Goal: Task Accomplishment & Management: Use online tool/utility

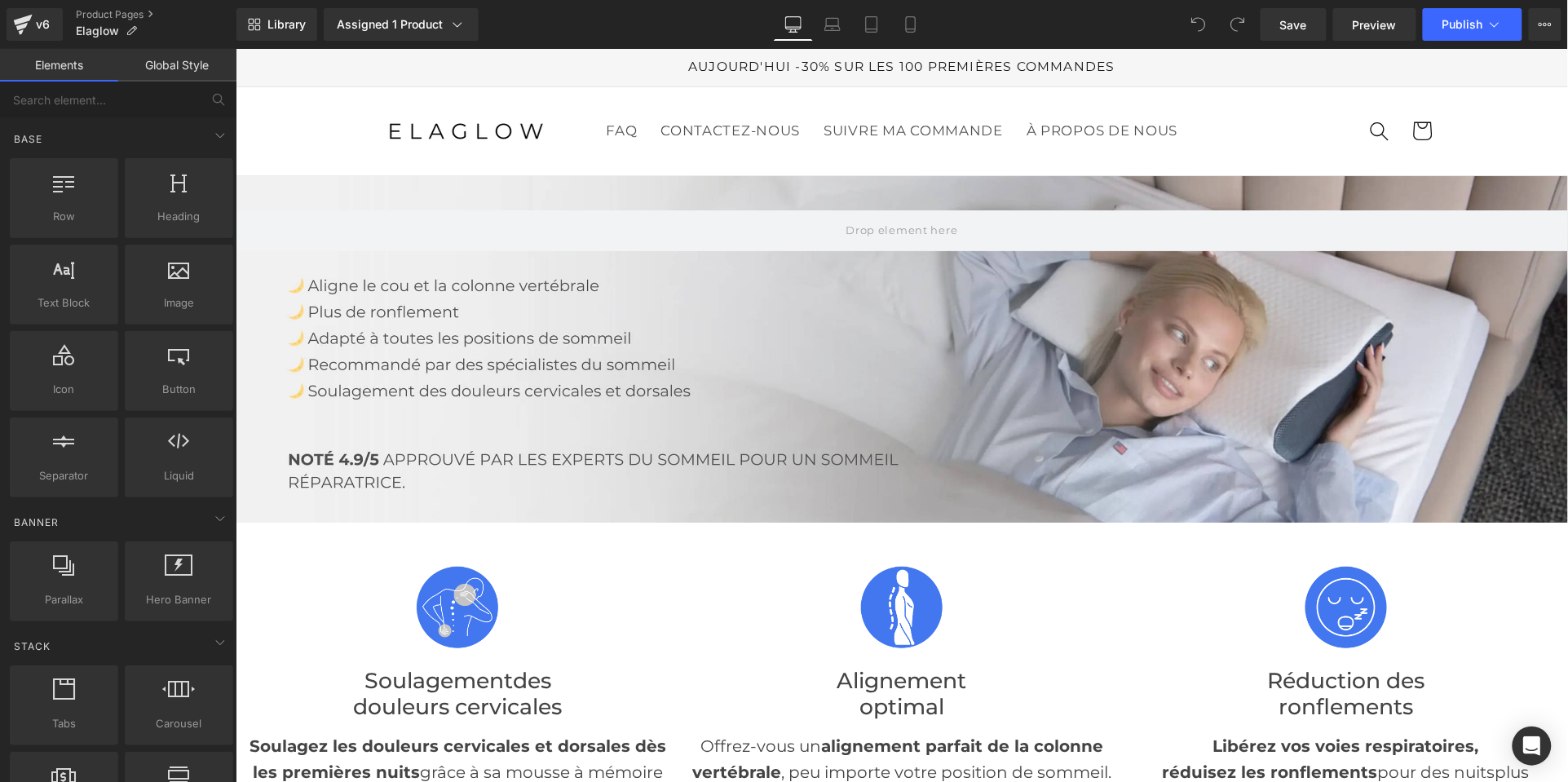
click at [1342, 429] on div at bounding box center [901, 348] width 1332 height 346
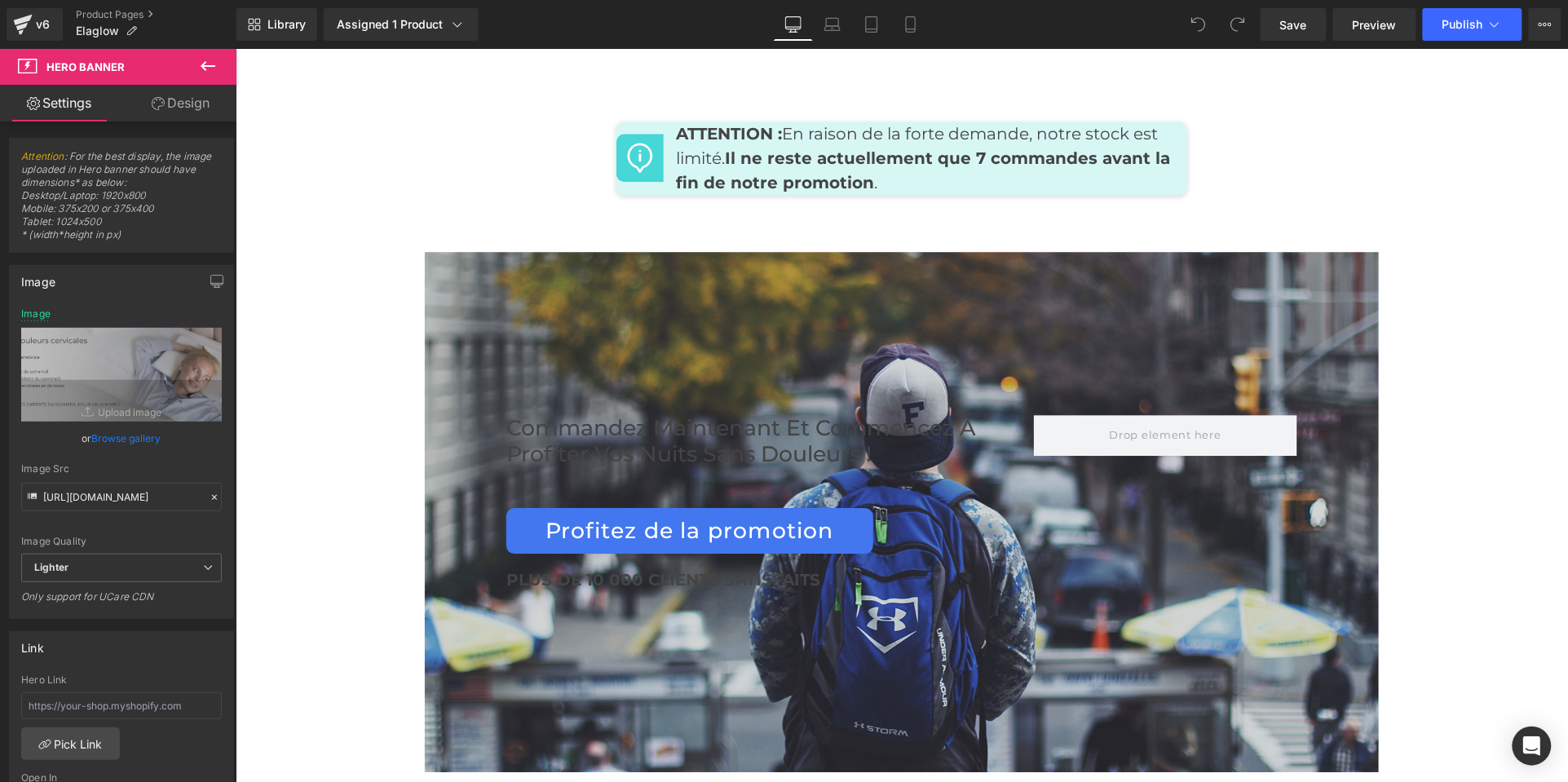
scroll to position [8041, 0]
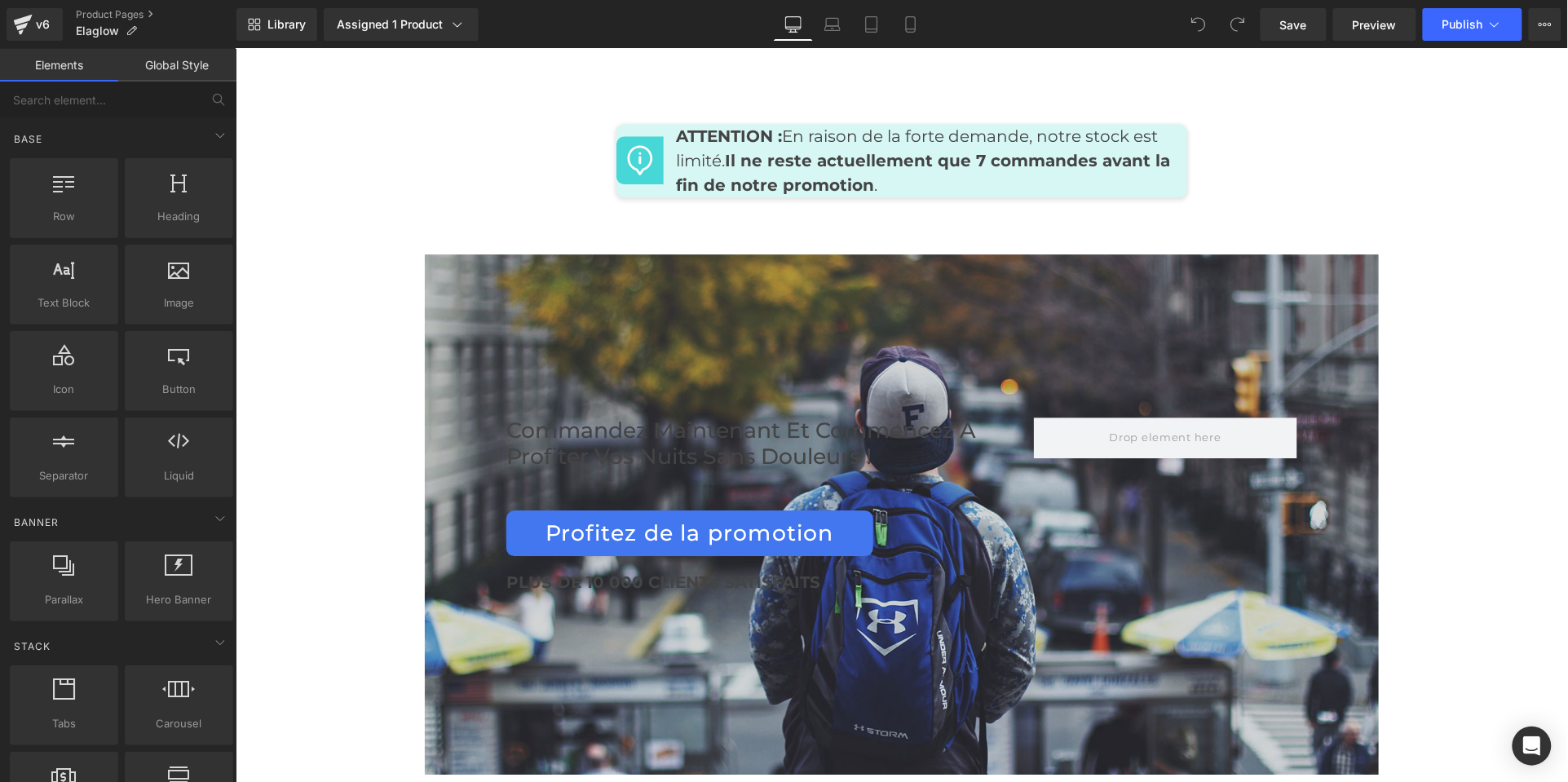
click at [424, 260] on div "Commandez maintenant et commencez à profiter vos nuits sans douleurs ! Heading …" at bounding box center [901, 513] width 954 height 520
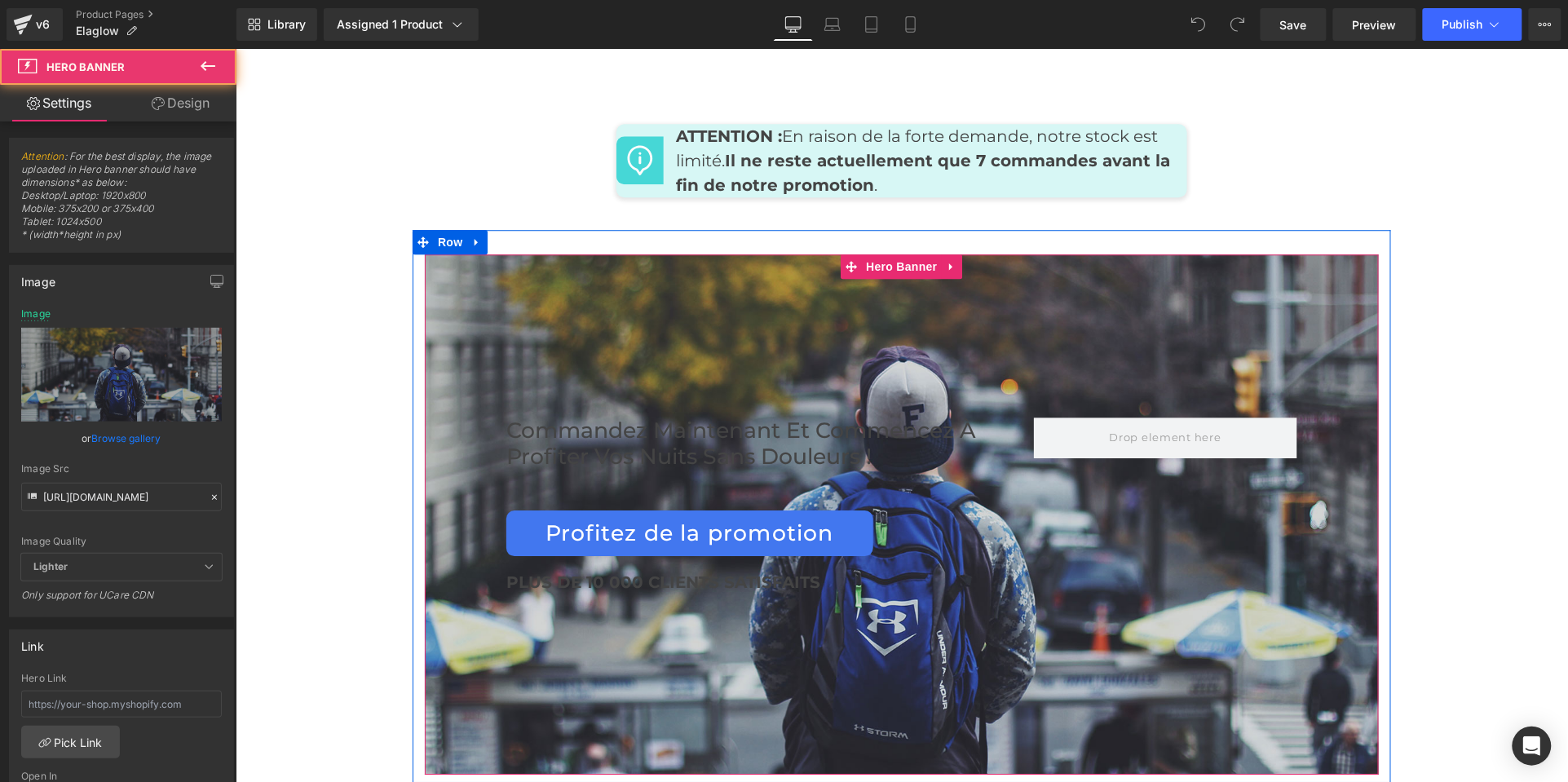
click at [463, 253] on div at bounding box center [901, 513] width 954 height 520
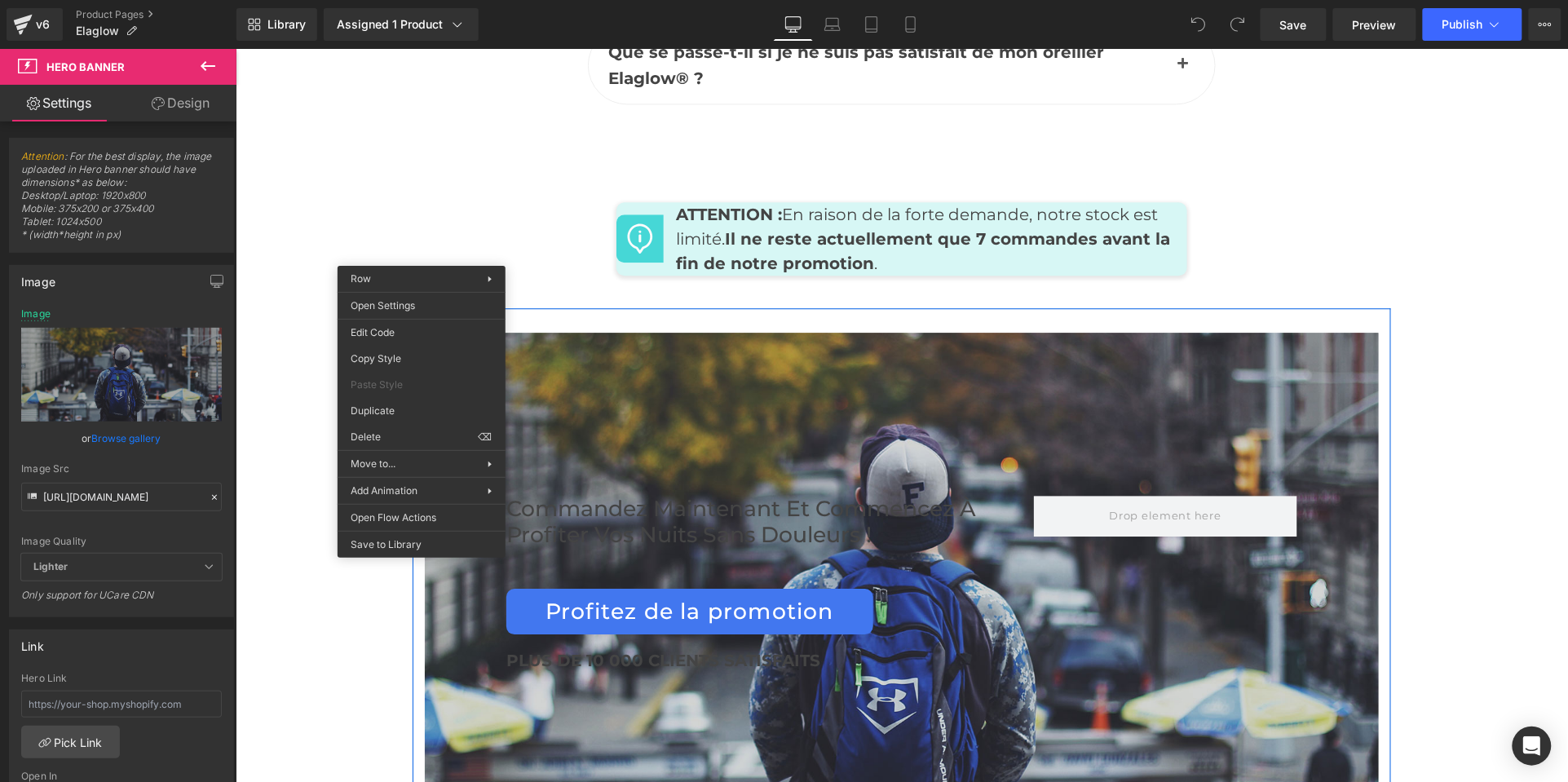
scroll to position [7974, 0]
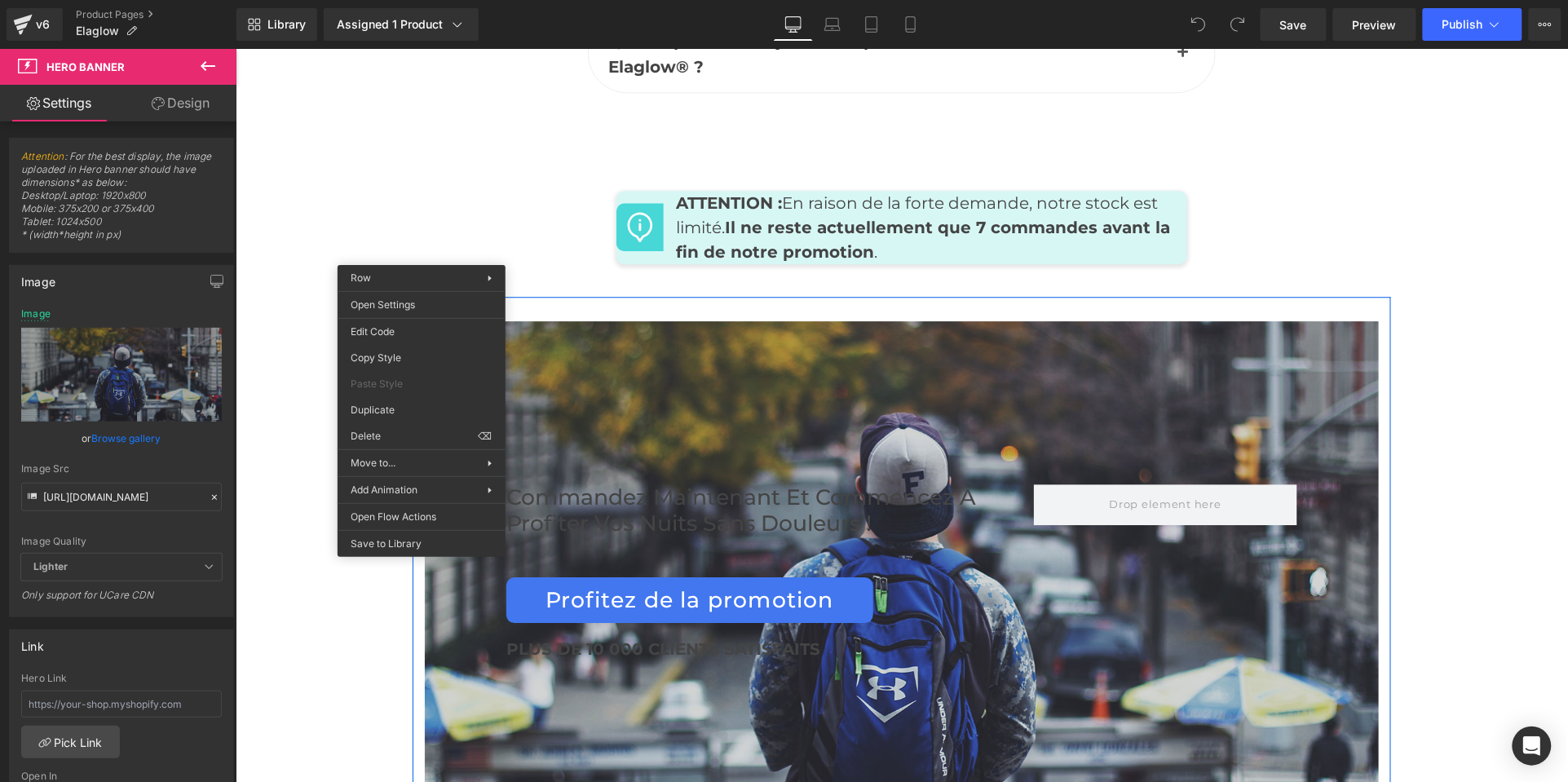
click at [429, 296] on div "Commandez maintenant et commencez à profiter vos nuits sans douleurs ! Heading …" at bounding box center [901, 572] width 979 height 553
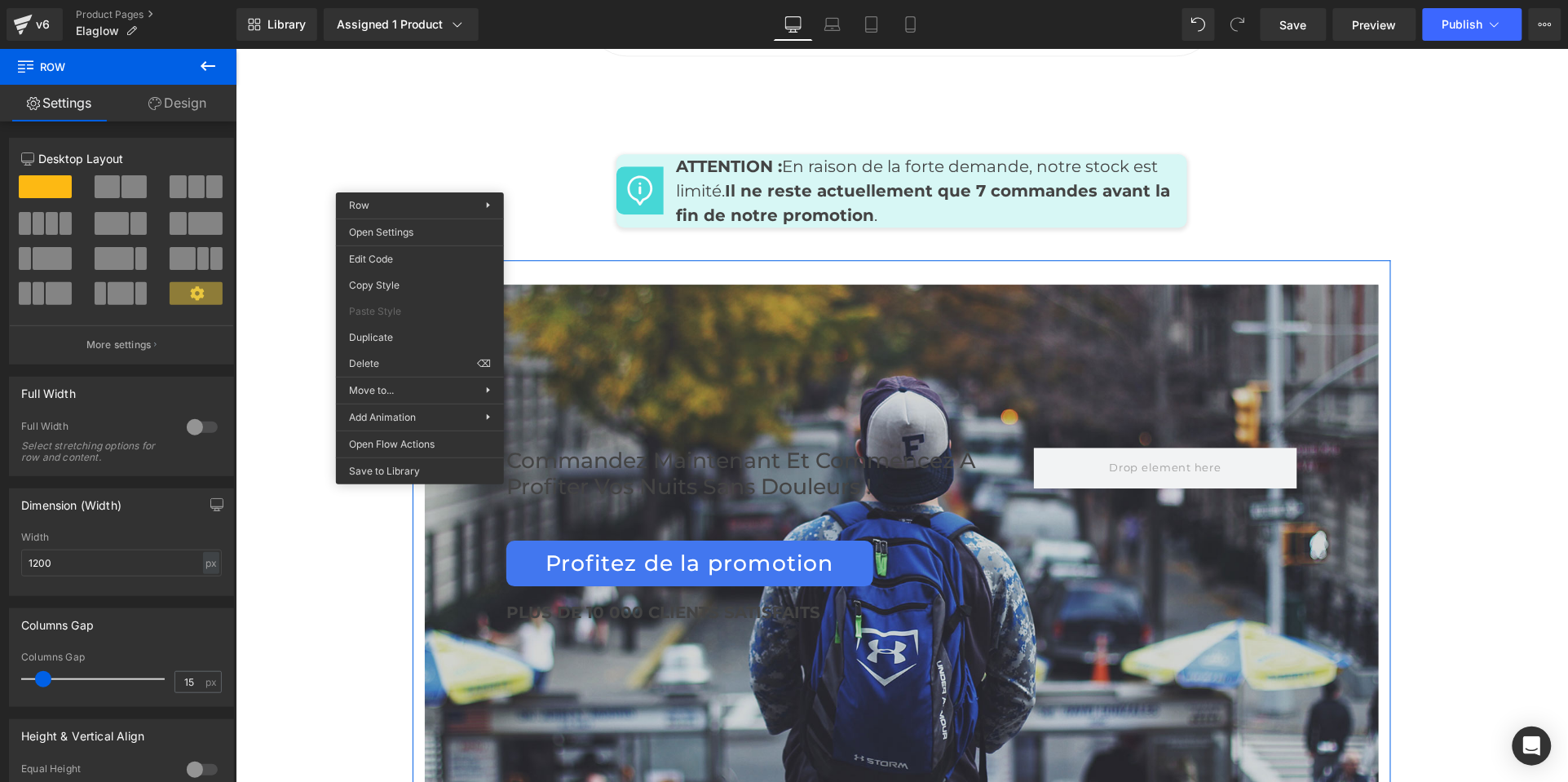
scroll to position [7961, 0]
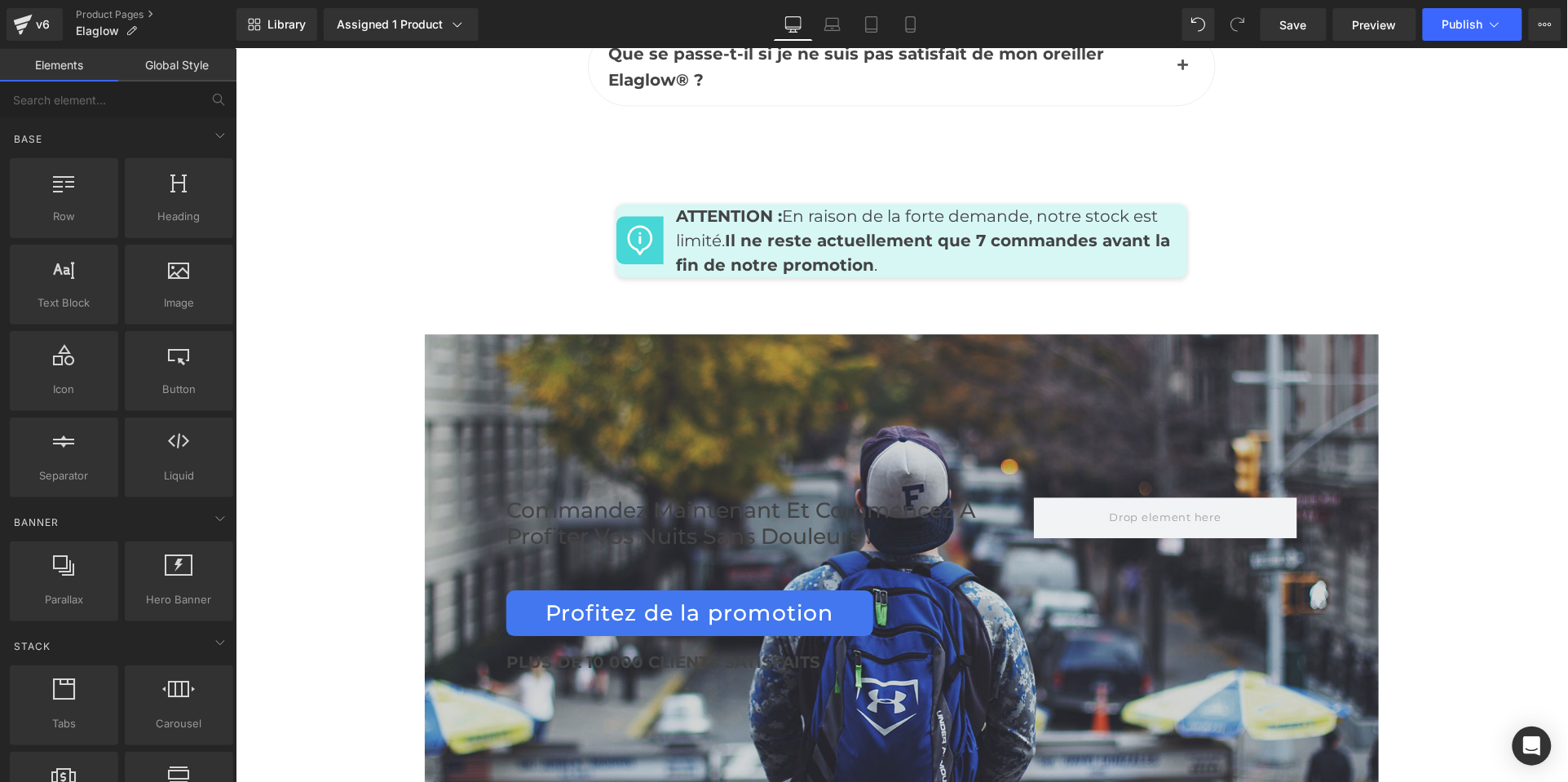
click at [429, 333] on div at bounding box center [901, 593] width 954 height 520
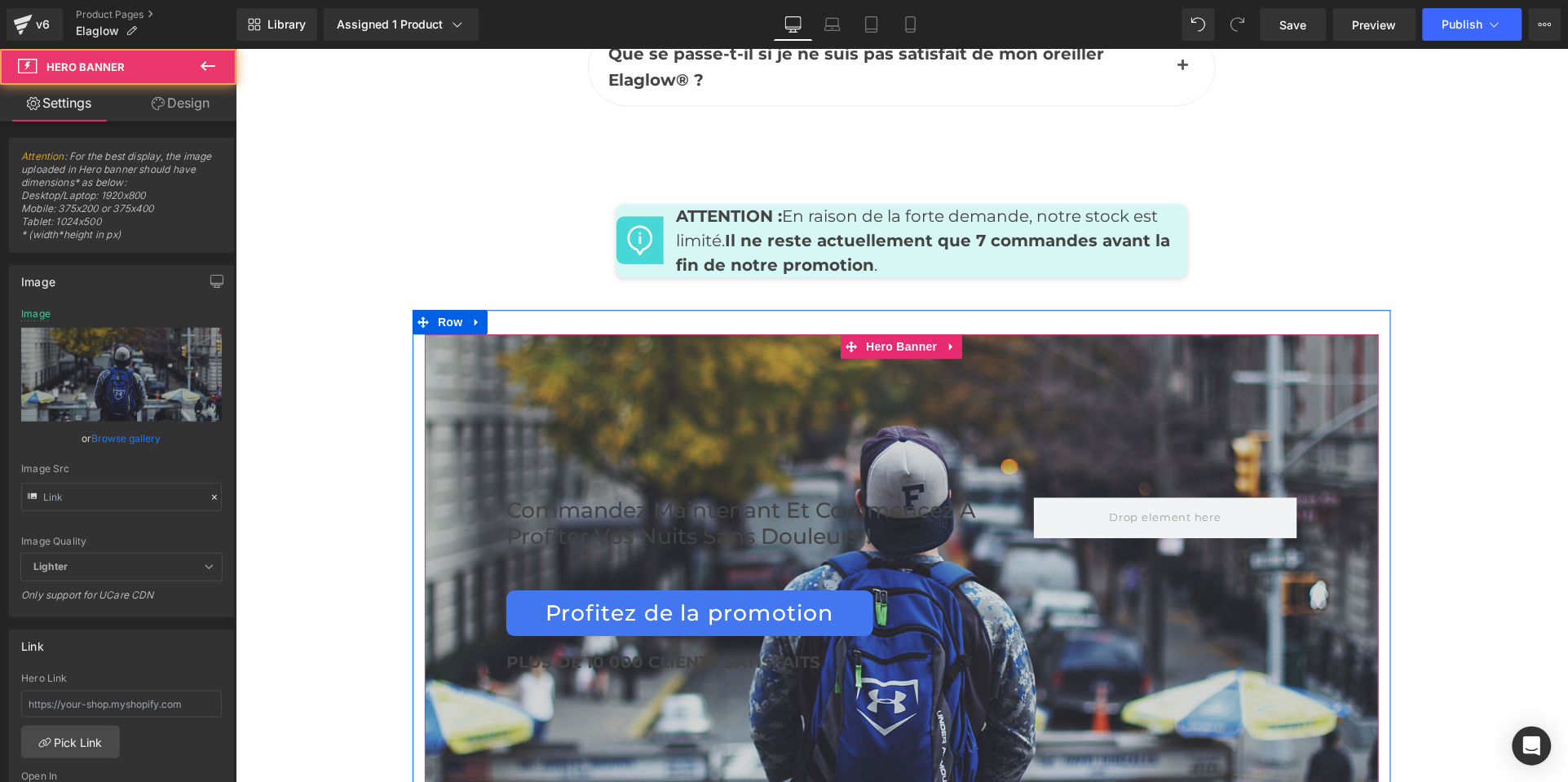
type input "[URL][DOMAIN_NAME]"
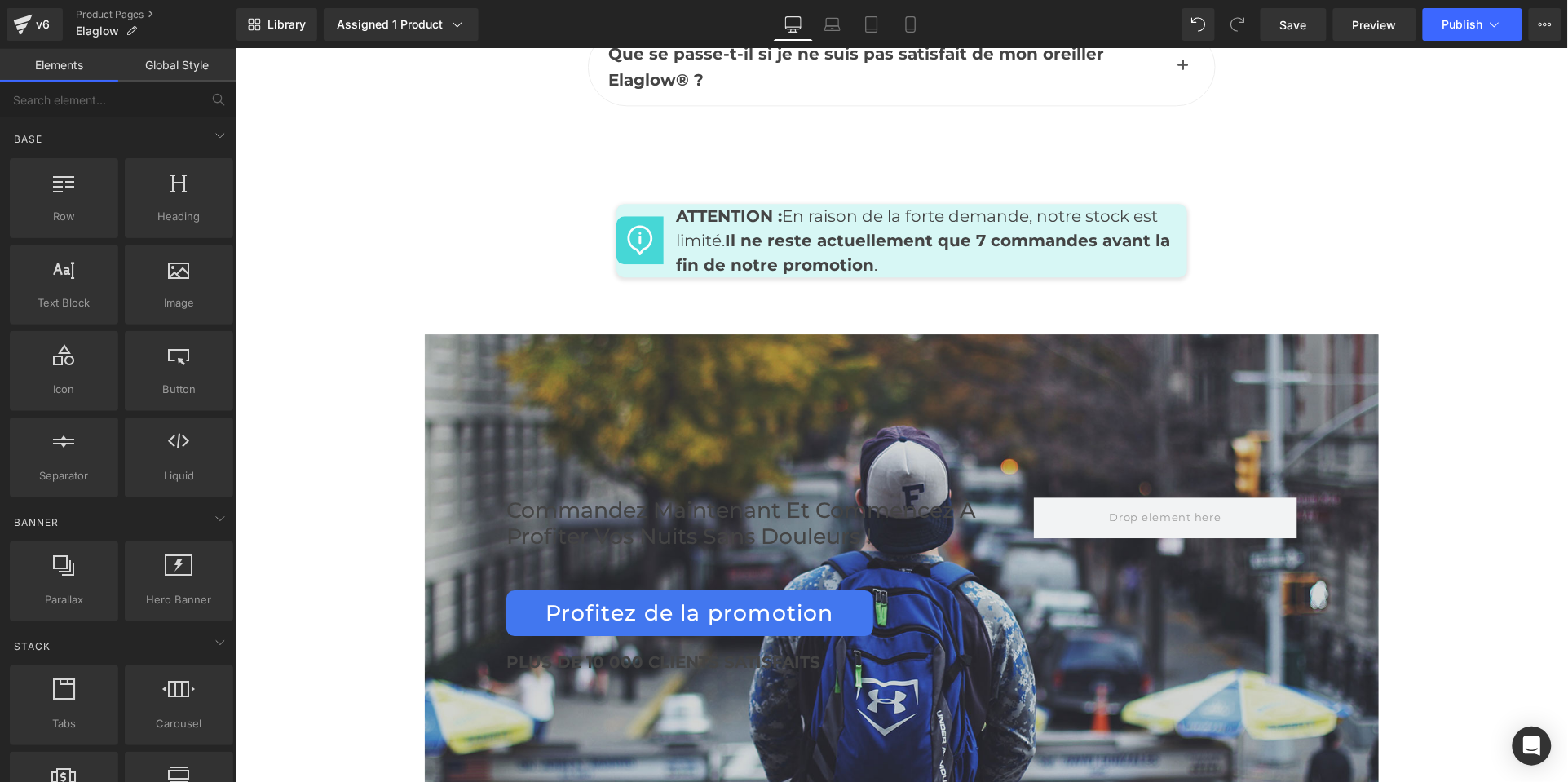
click at [1369, 28] on span "Preview" at bounding box center [1374, 25] width 44 height 17
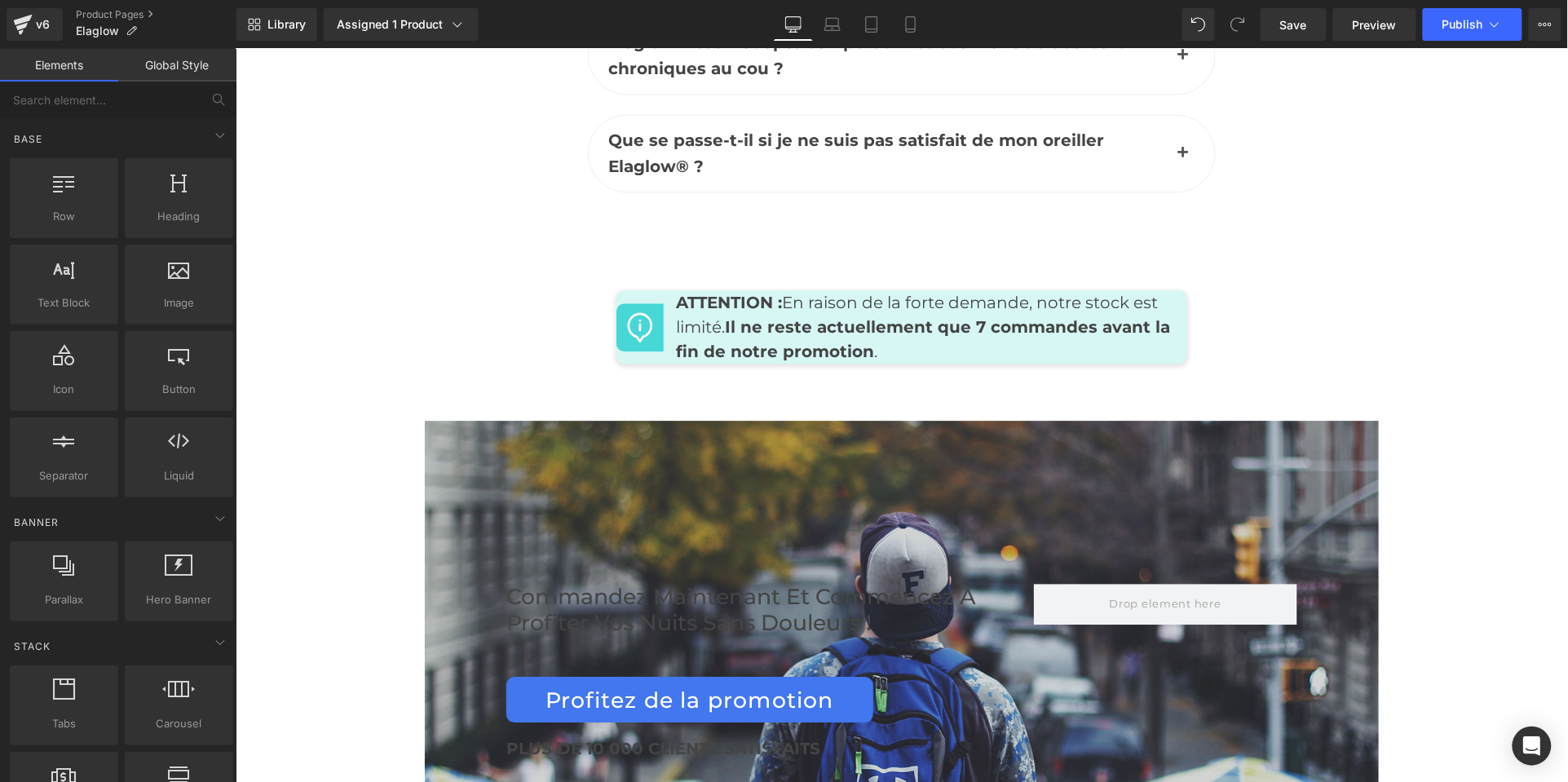
scroll to position [7825, 0]
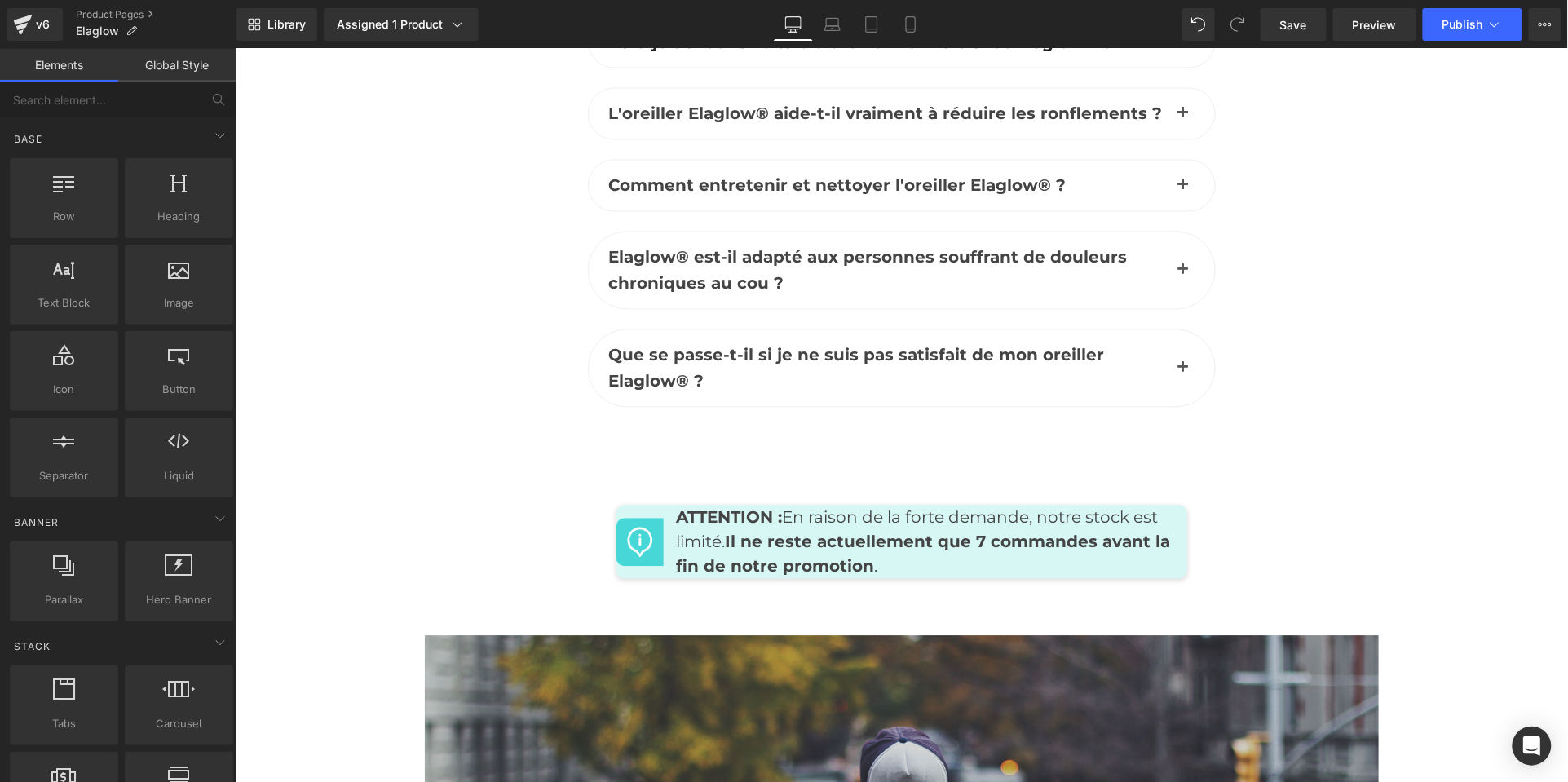
click at [440, 415] on div "FAQ Heading Quelle est la différence entre Elaglow® et un oreiller traditionnel…" at bounding box center [901, 61] width 979 height 824
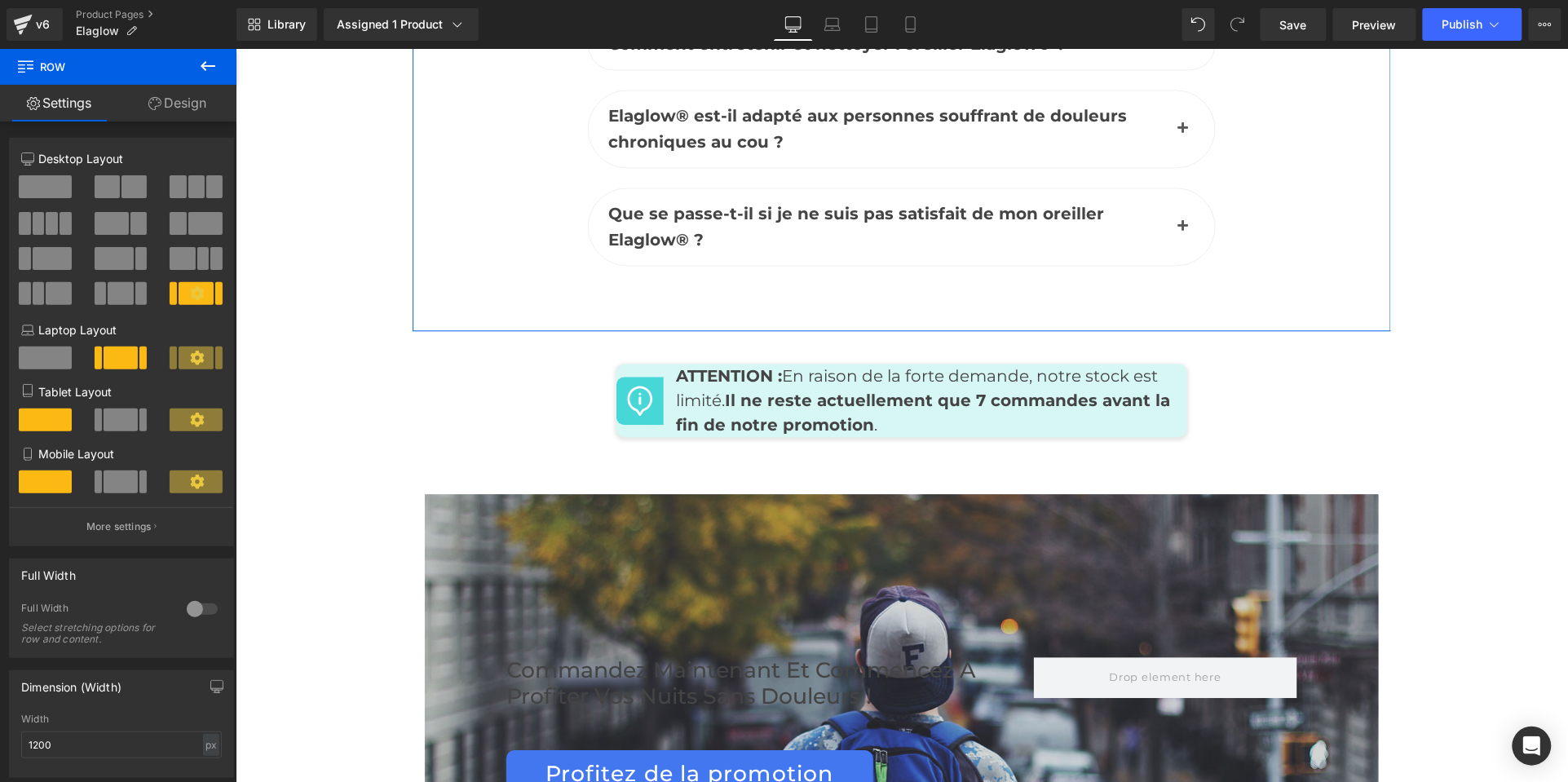
scroll to position [7777, 0]
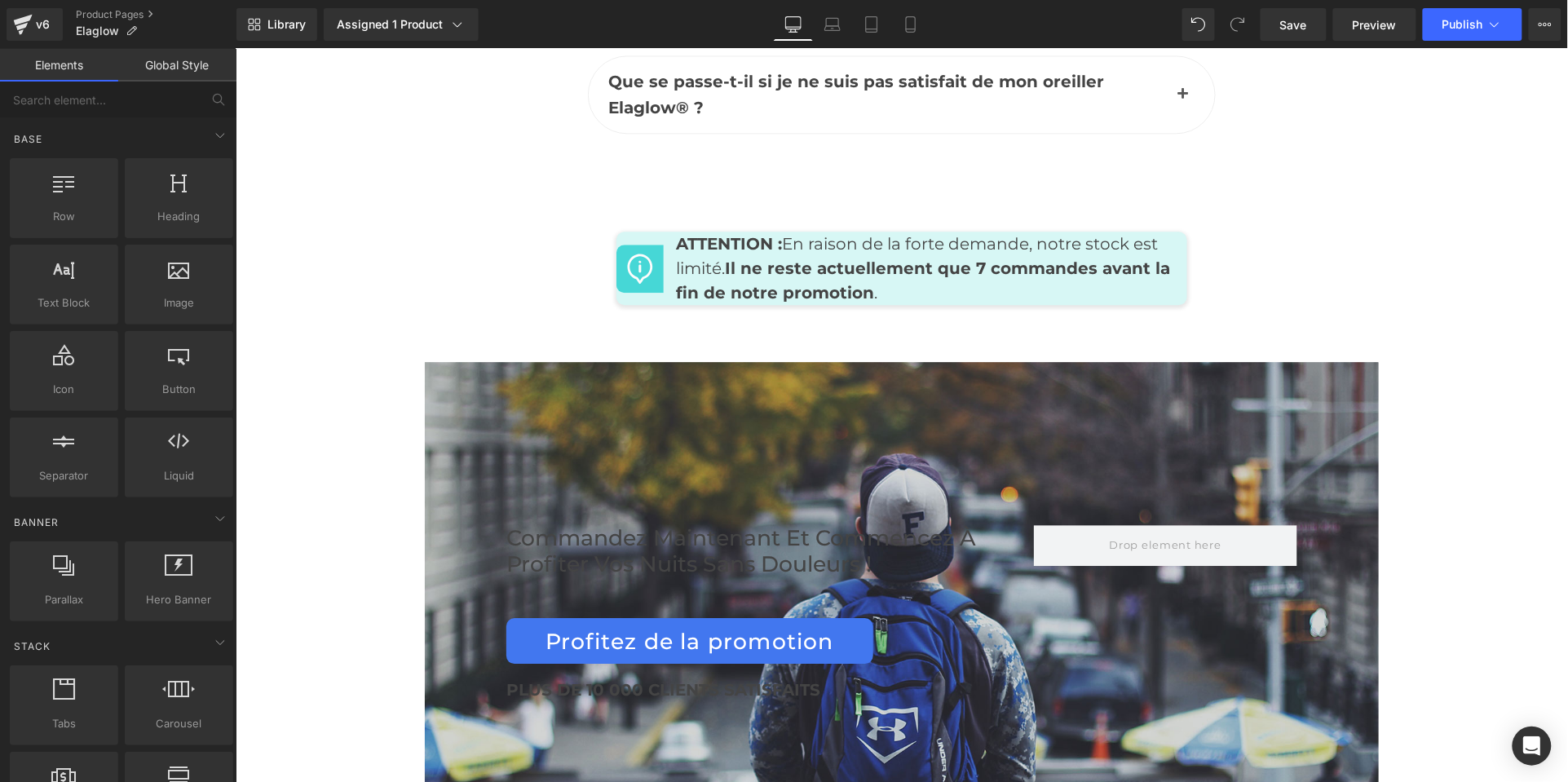
scroll to position [7902, 0]
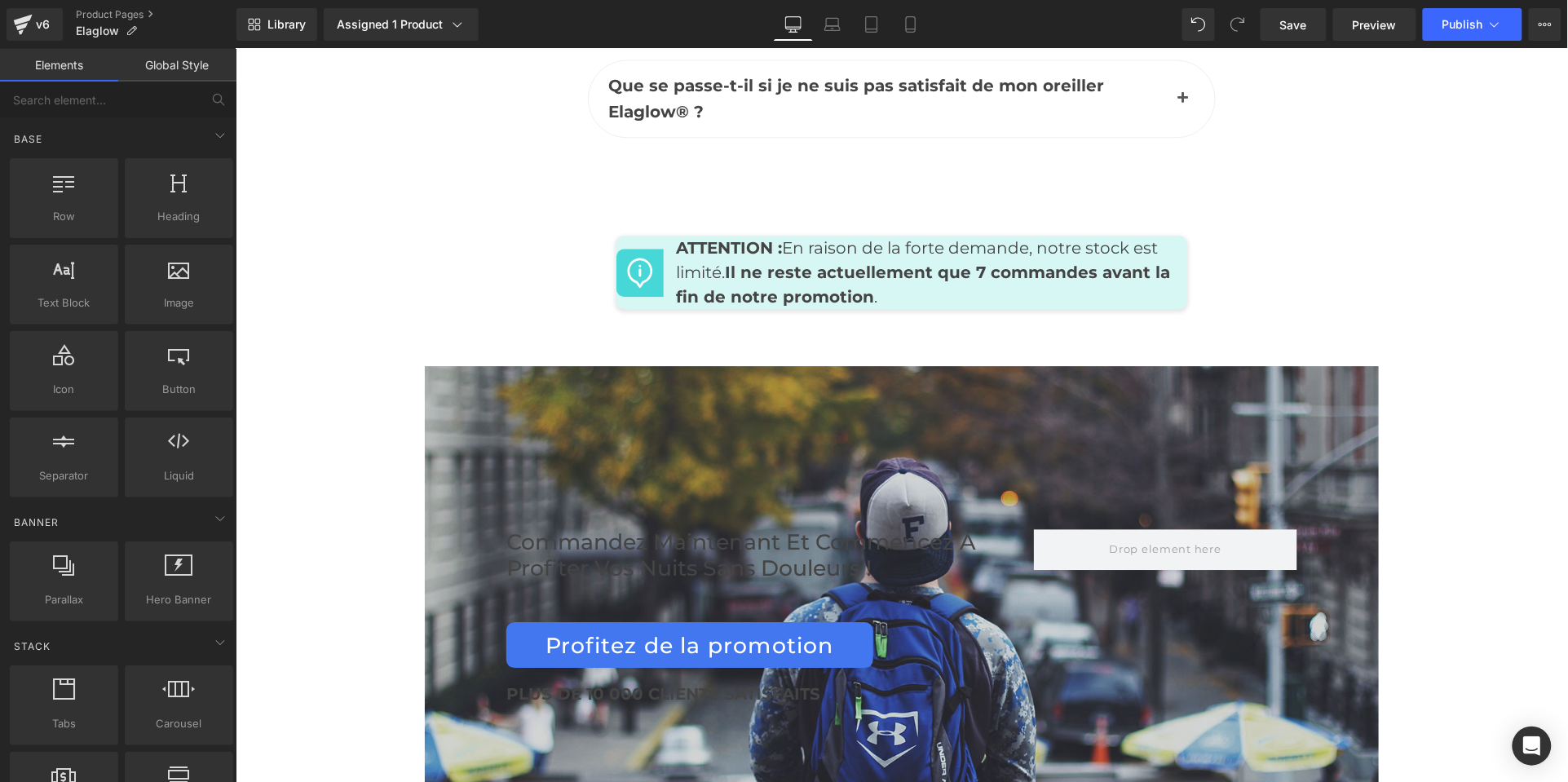
click at [1209, 369] on div at bounding box center [901, 625] width 954 height 520
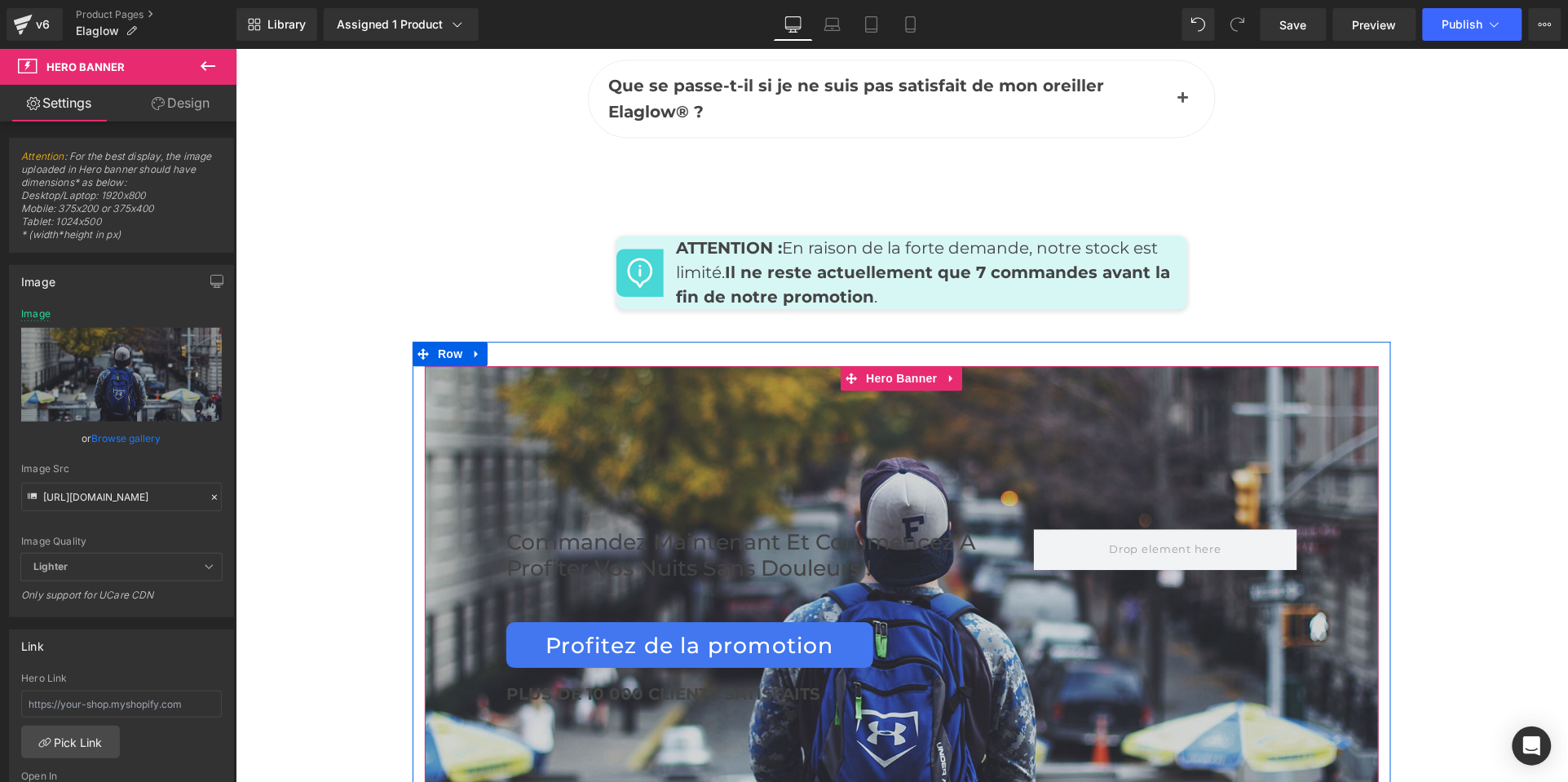
click at [474, 347] on icon at bounding box center [476, 352] width 11 height 12
click at [517, 347] on icon at bounding box center [519, 352] width 11 height 11
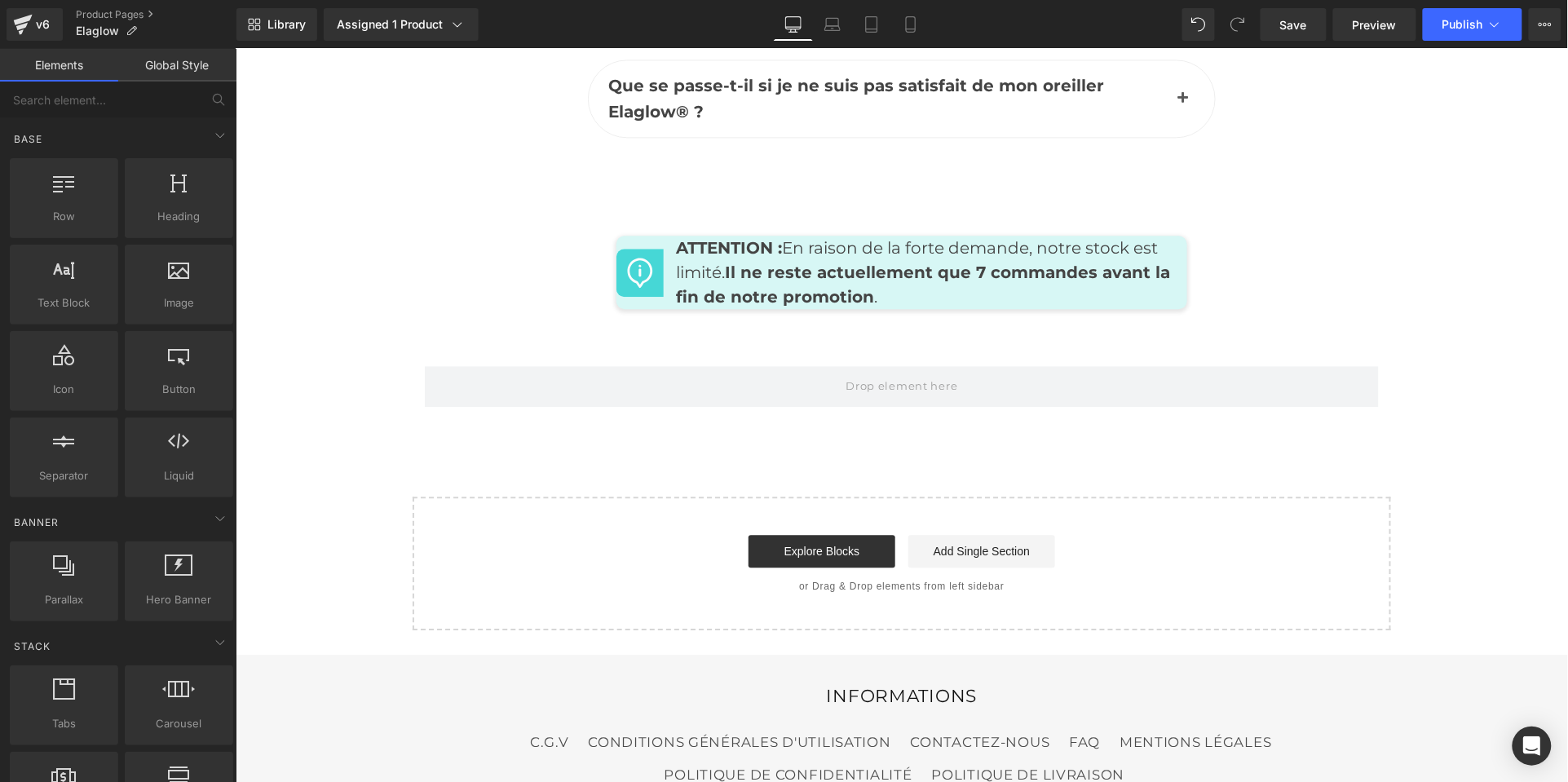
click at [1331, 365] on span at bounding box center [901, 385] width 954 height 40
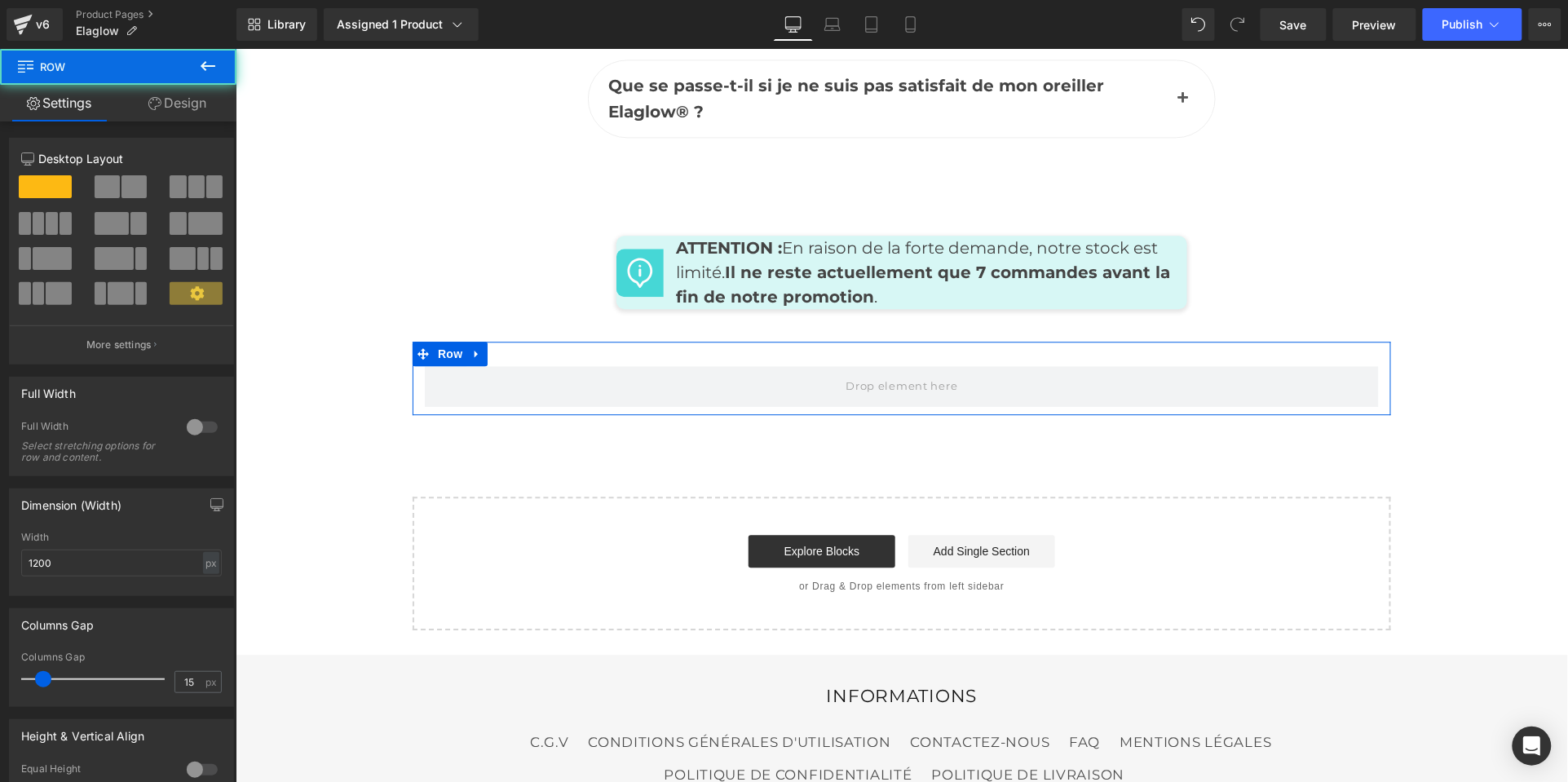
click at [1278, 365] on span at bounding box center [901, 385] width 954 height 40
click at [474, 350] on icon at bounding box center [476, 353] width 4 height 7
click at [500, 341] on link at bounding box center [497, 352] width 21 height 25
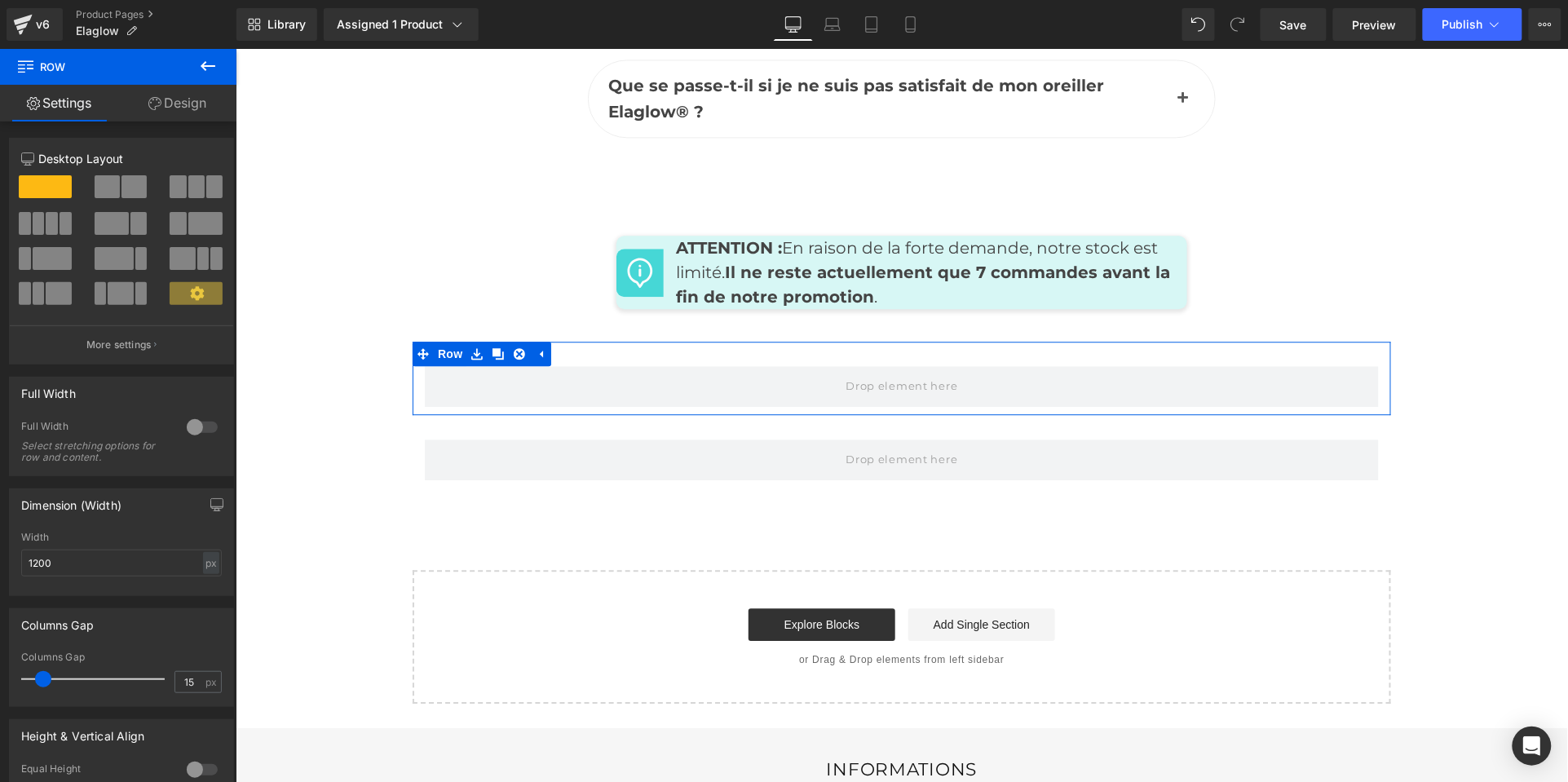
click at [513, 341] on link at bounding box center [518, 352] width 21 height 25
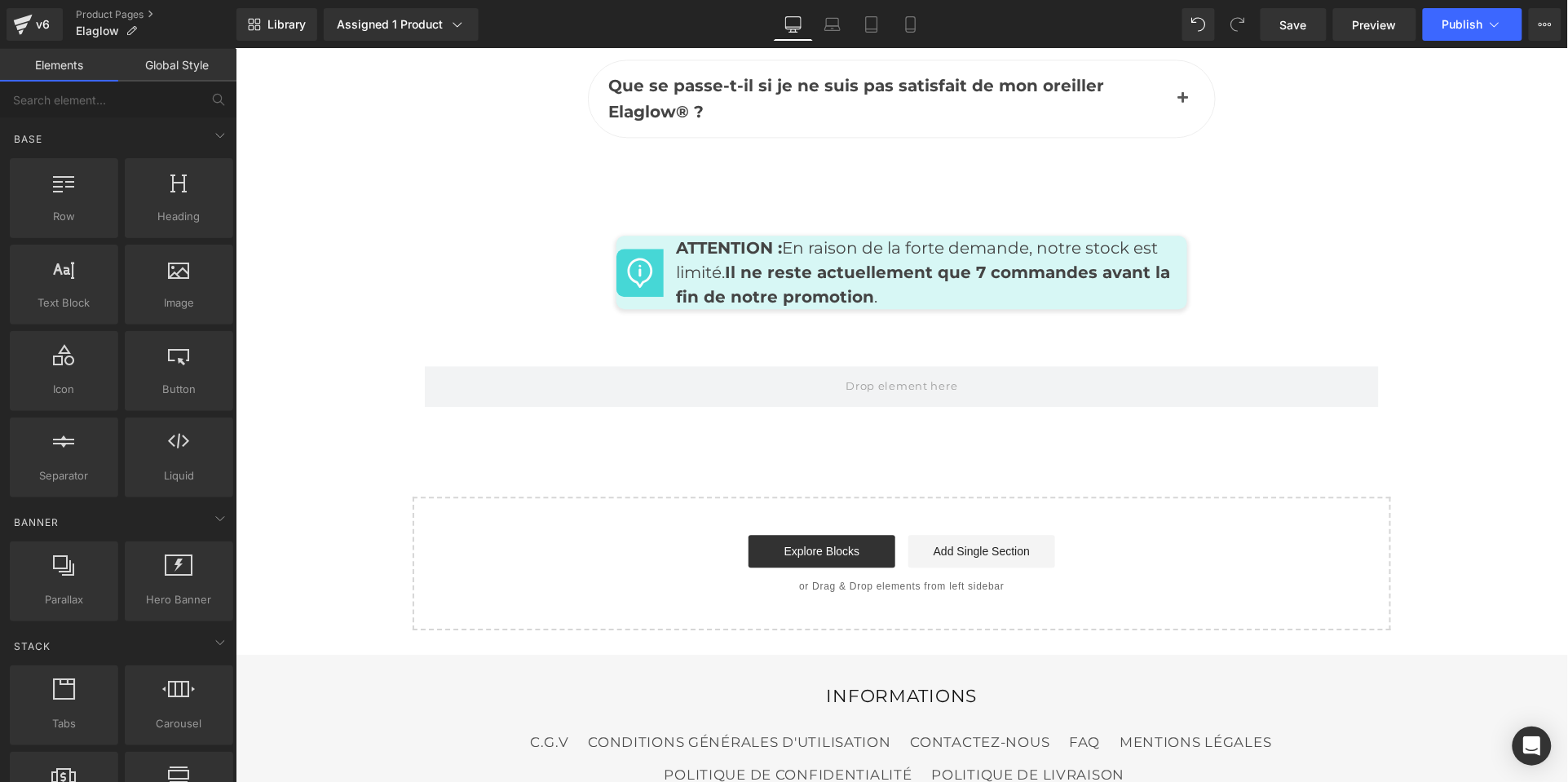
click at [1201, 365] on span at bounding box center [901, 385] width 954 height 40
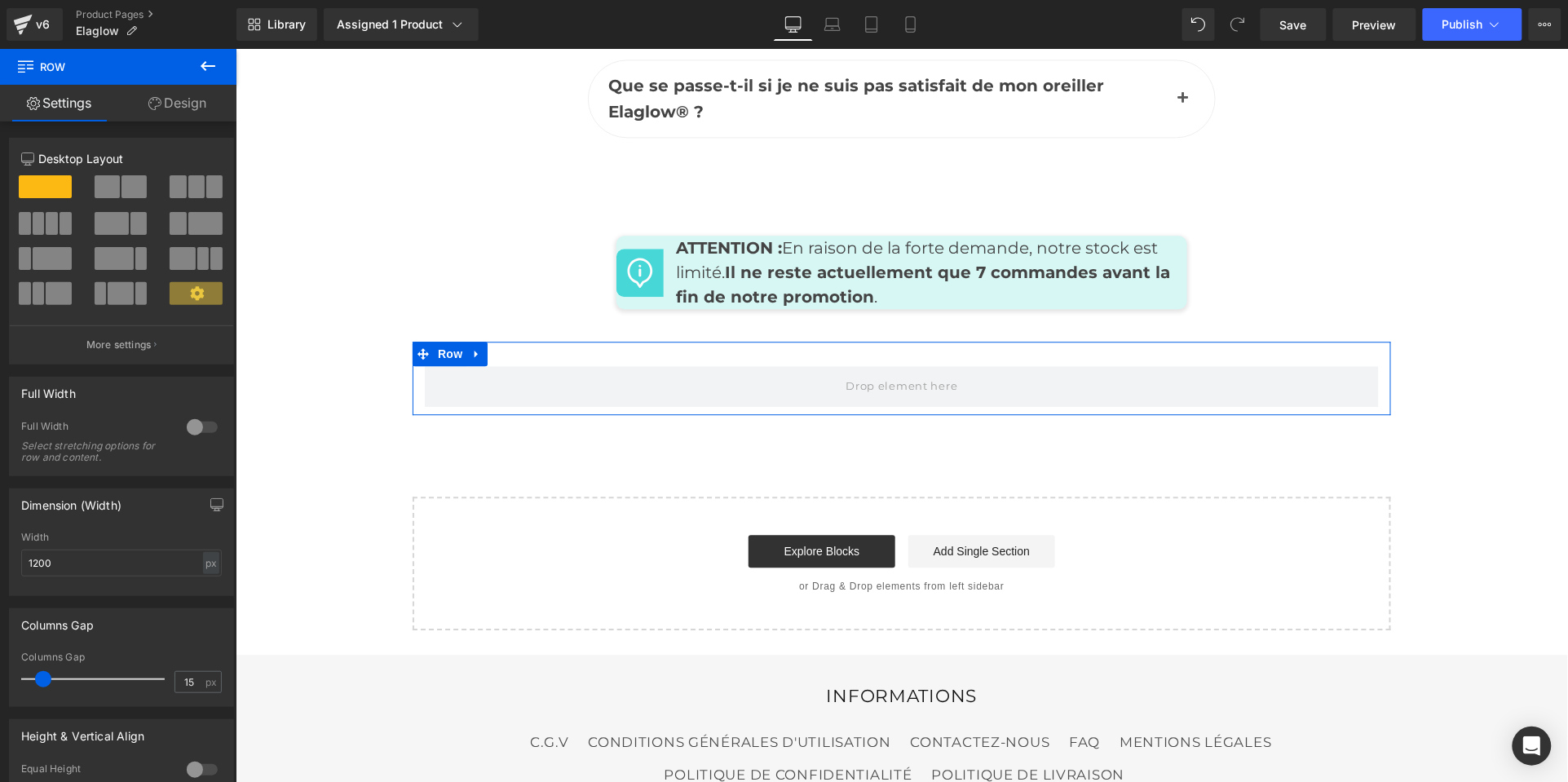
click at [478, 347] on icon at bounding box center [476, 352] width 11 height 12
click at [514, 347] on icon at bounding box center [519, 352] width 11 height 11
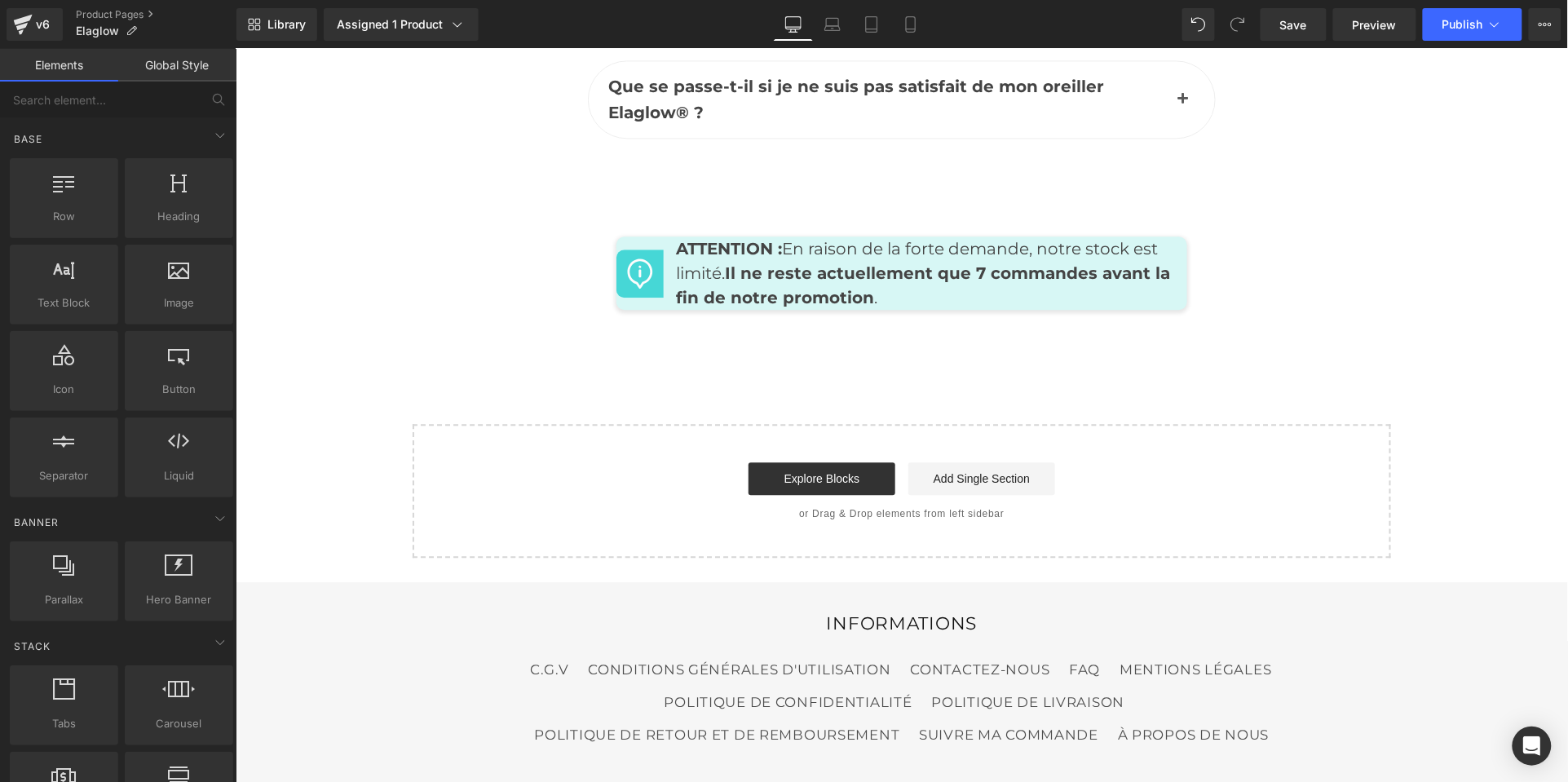
scroll to position [7845, 0]
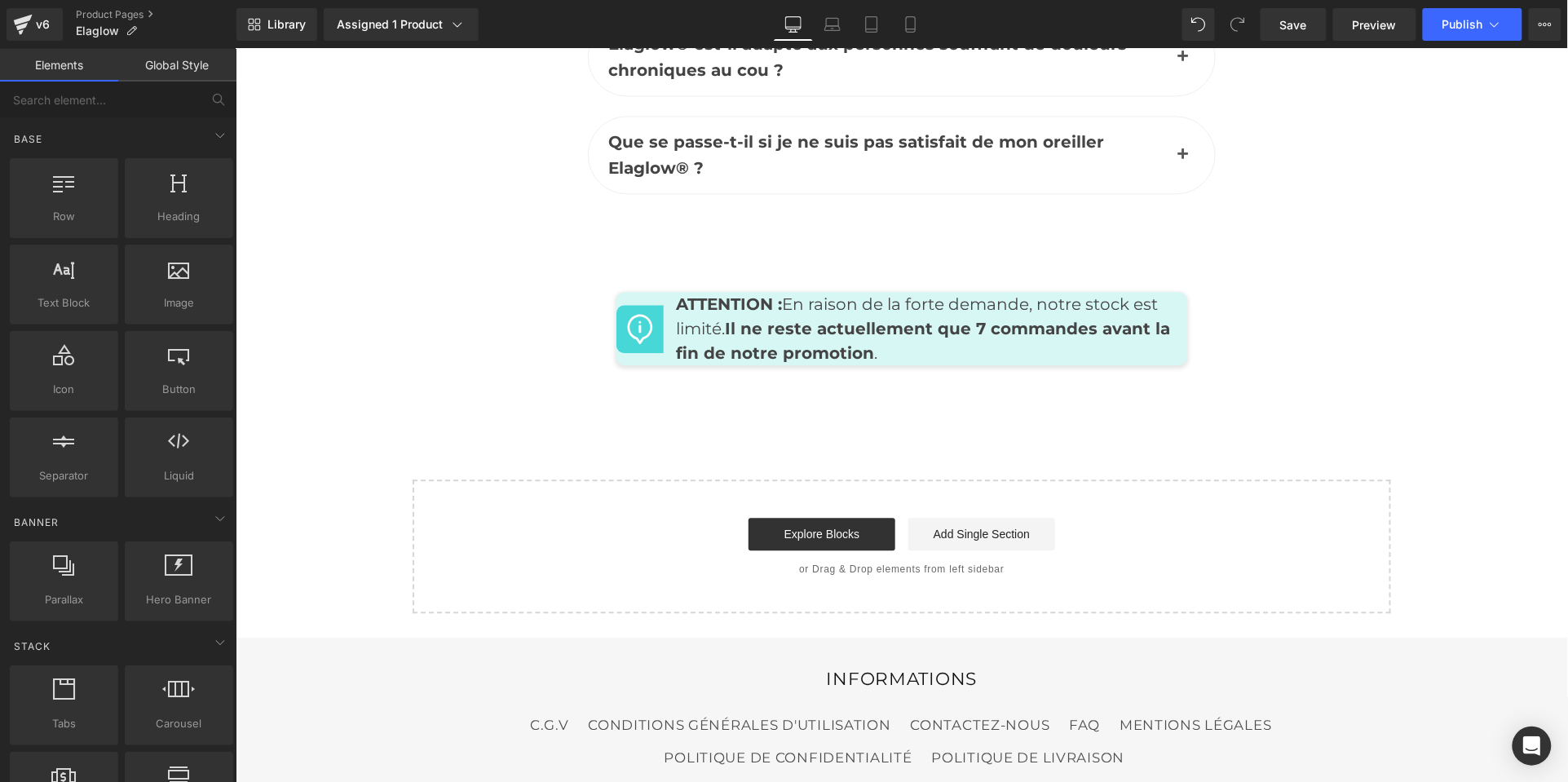
click at [1148, 291] on p "ATTENTION : En raison de la forte demande, notre stock est limité. Il ne reste …" at bounding box center [924, 328] width 498 height 73
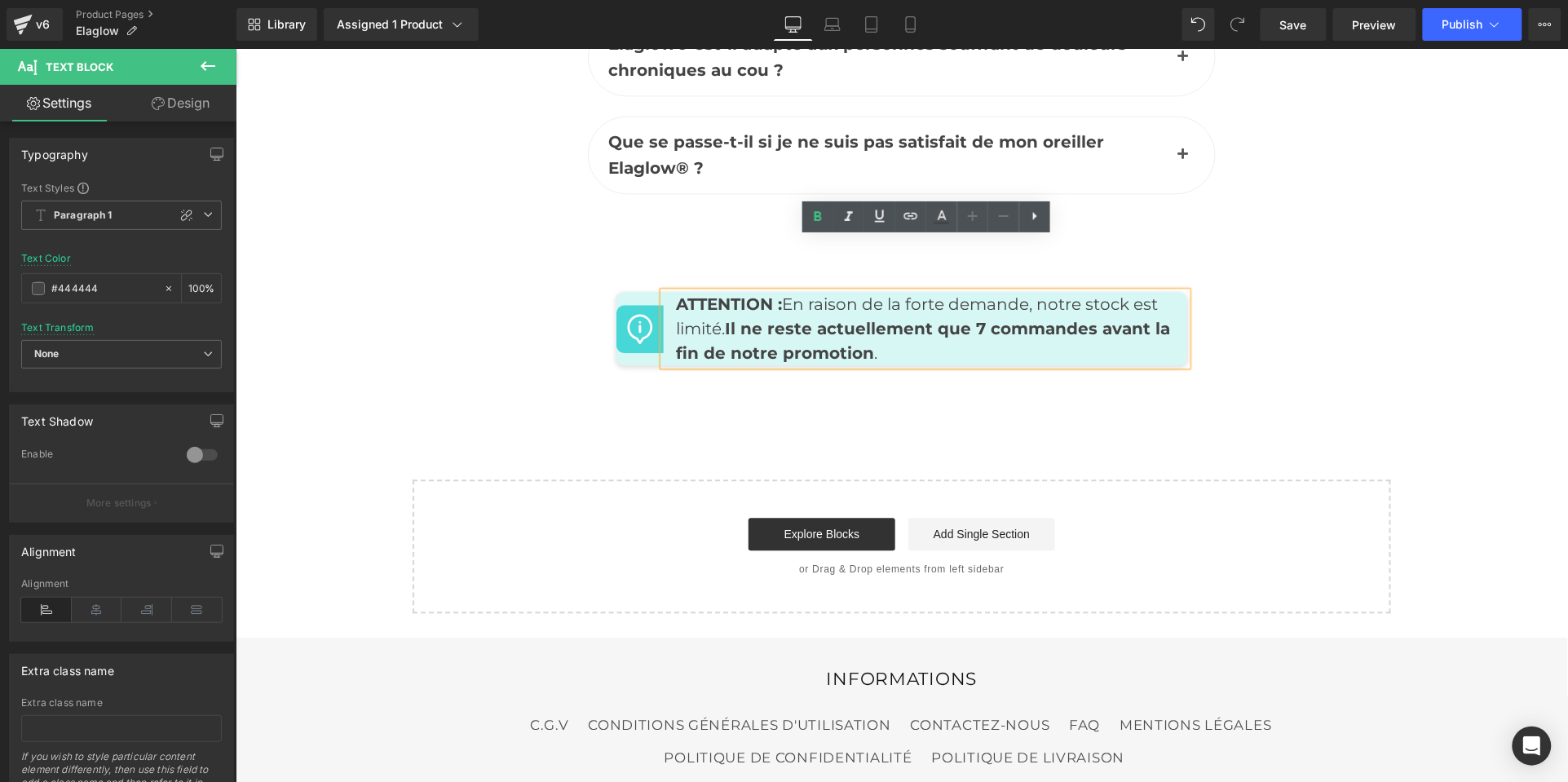
click at [1035, 215] on icon at bounding box center [1035, 216] width 4 height 8
click at [622, 294] on span at bounding box center [631, 303] width 17 height 19
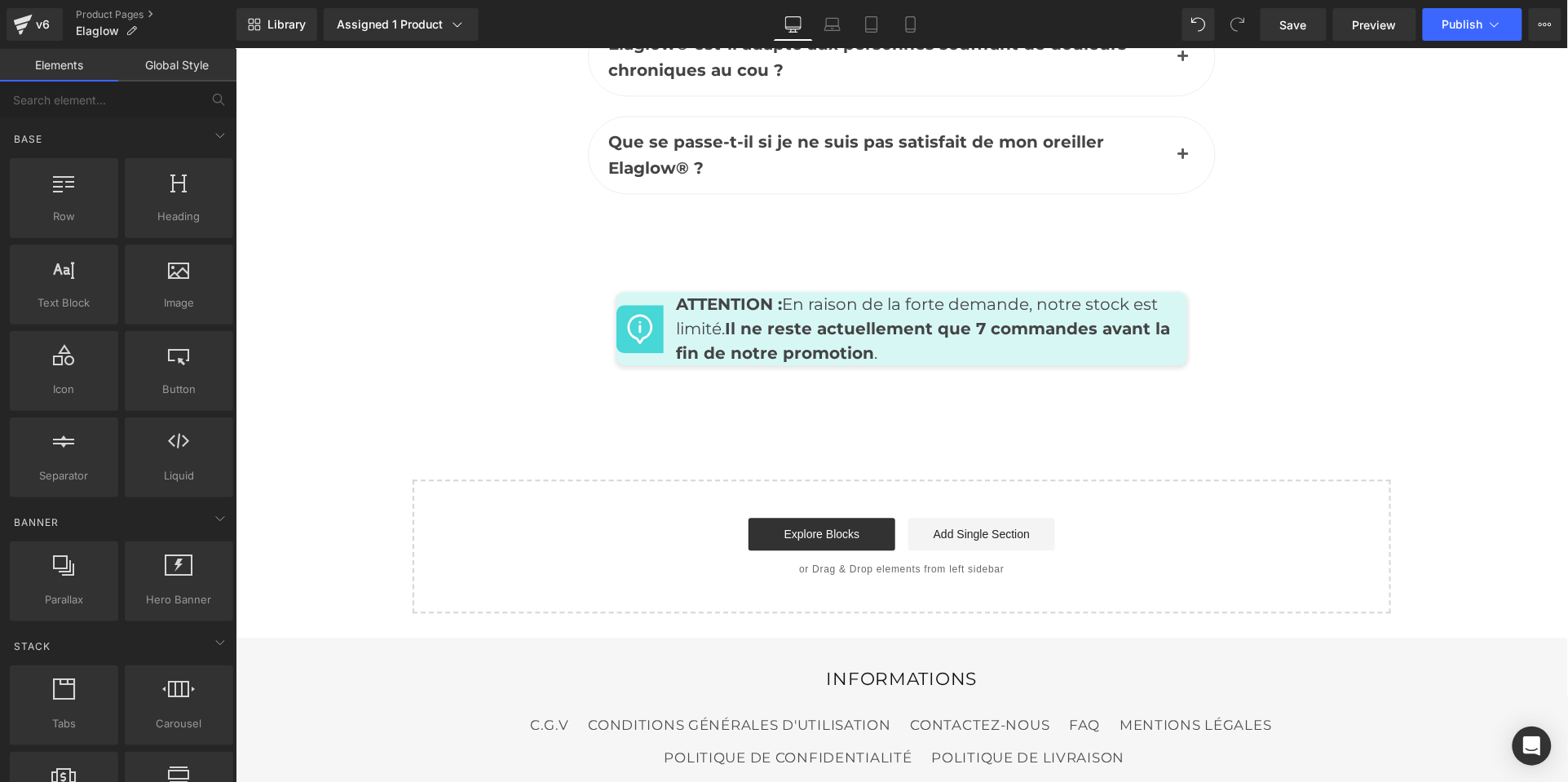
click at [630, 298] on icon at bounding box center [632, 303] width 9 height 10
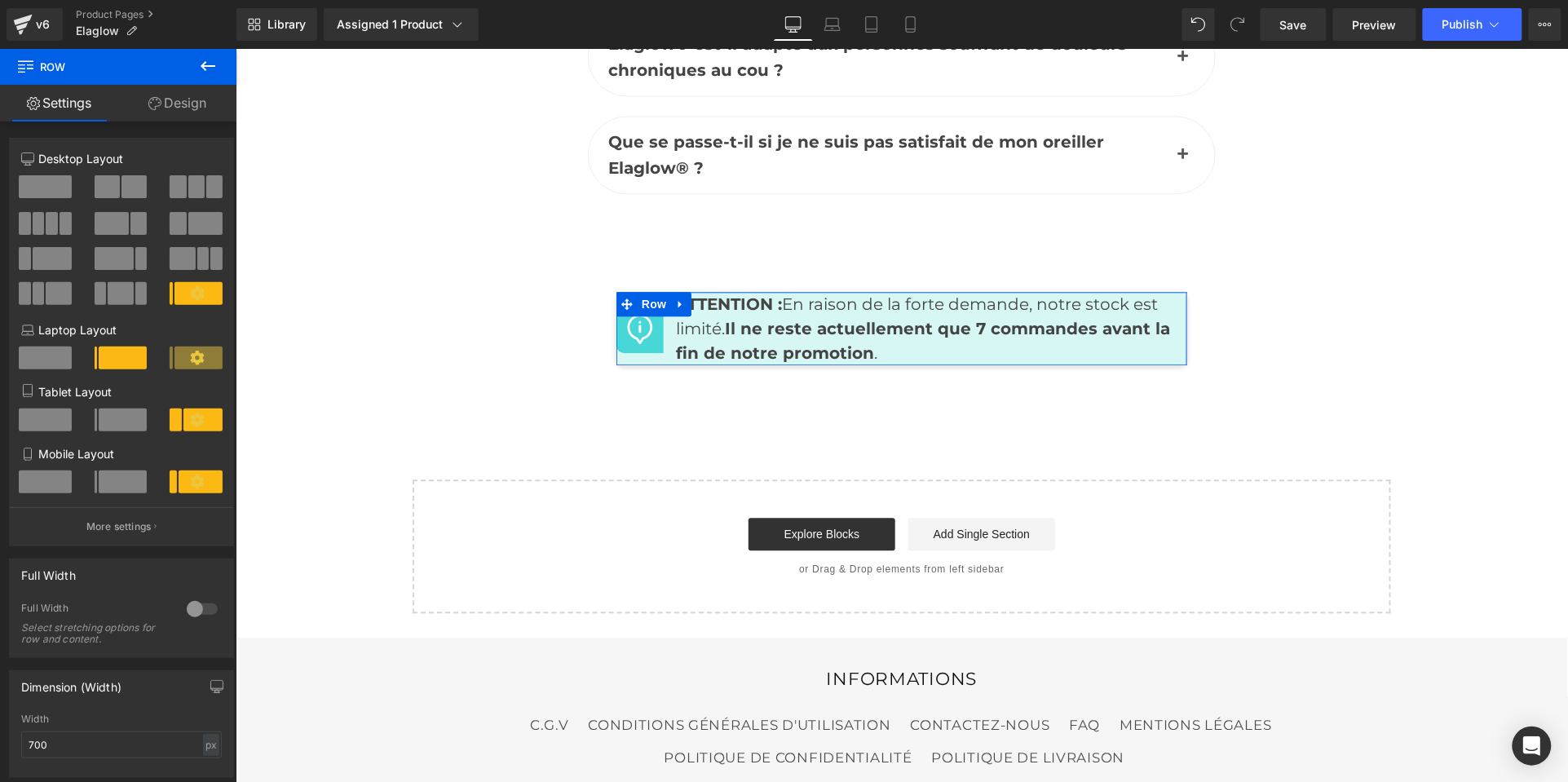
click at [689, 291] on div at bounding box center [901, 293] width 571 height 4
click at [674, 297] on icon at bounding box center [679, 303] width 11 height 12
click at [725, 297] on icon at bounding box center [722, 303] width 11 height 12
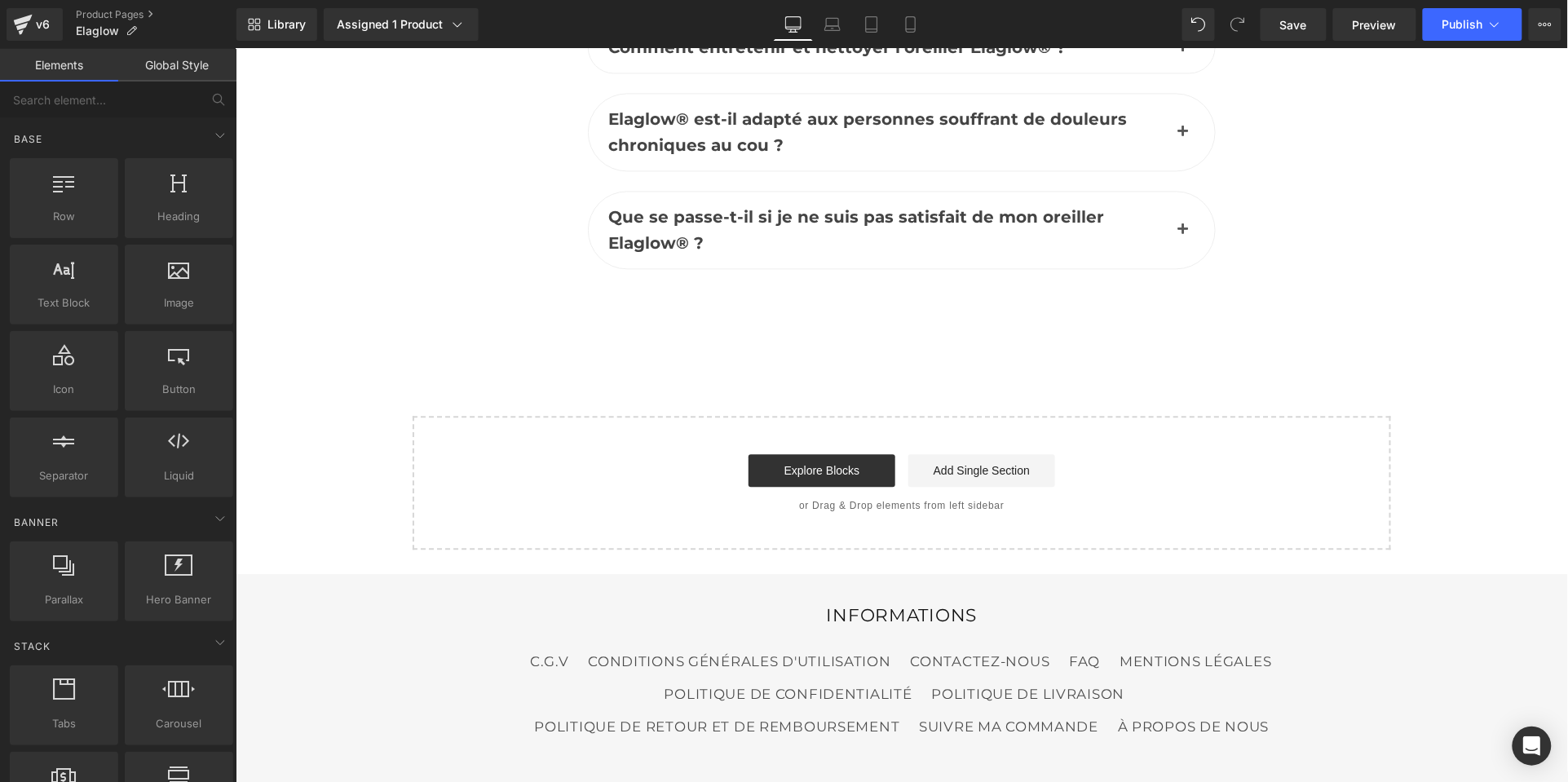
scroll to position [7707, 0]
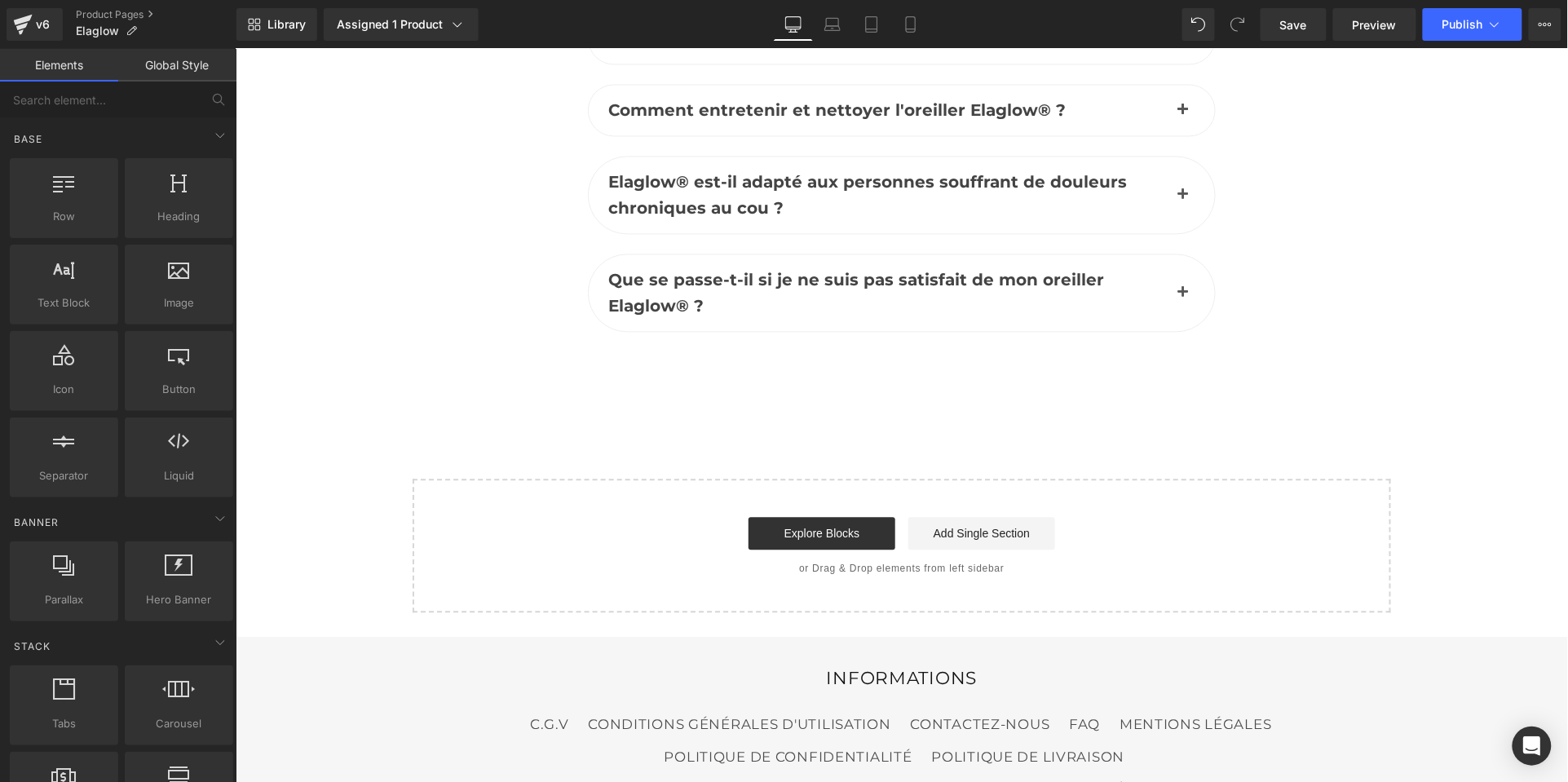
click at [1276, 516] on div "Explore Blocks Add Single Section" at bounding box center [901, 532] width 926 height 33
click at [1307, 33] on span "Save" at bounding box center [1293, 25] width 27 height 17
click at [1298, 25] on span "Save" at bounding box center [1293, 25] width 27 height 17
click at [1285, 37] on link "Save" at bounding box center [1294, 25] width 66 height 33
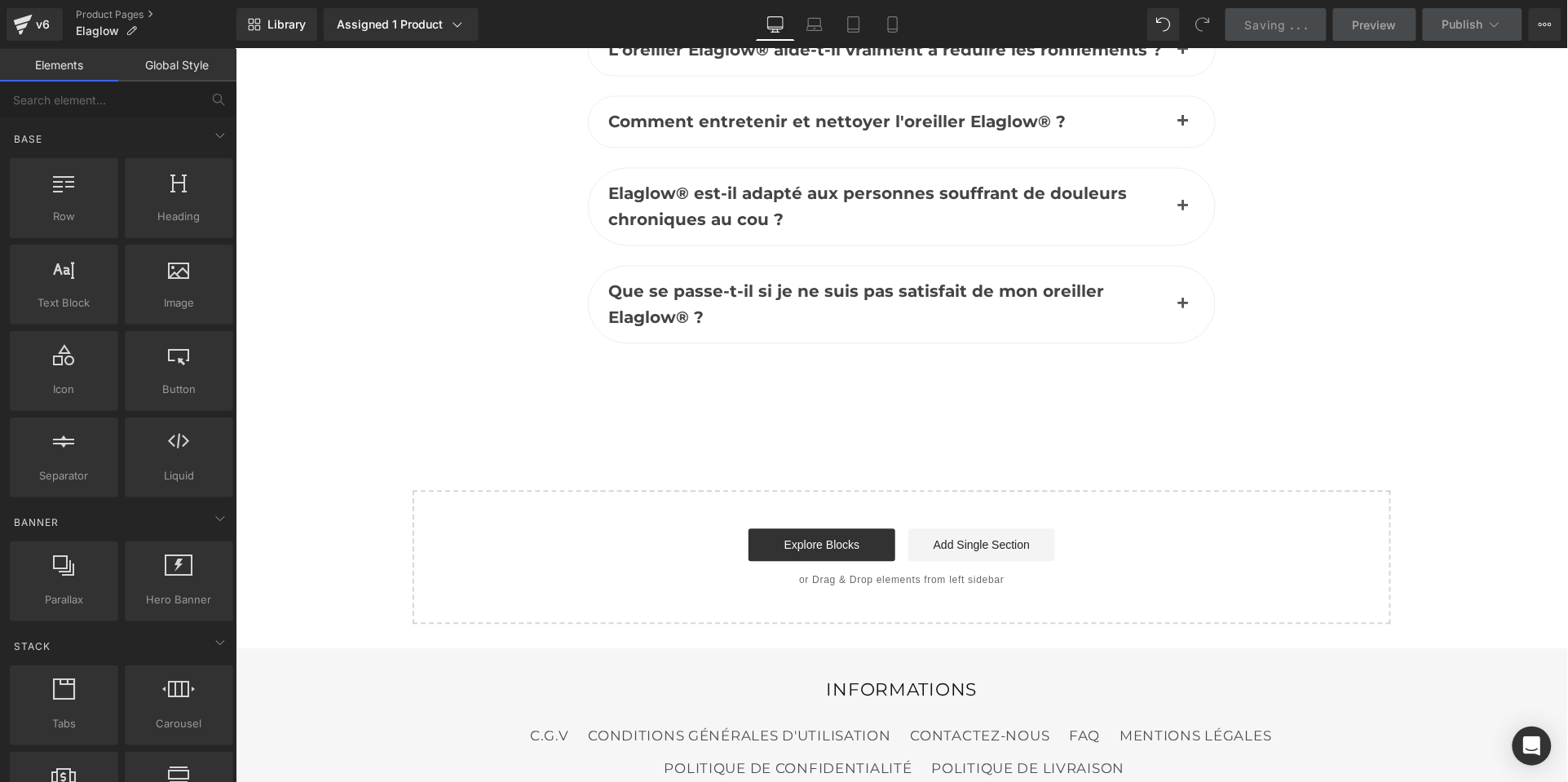
scroll to position [7715, 0]
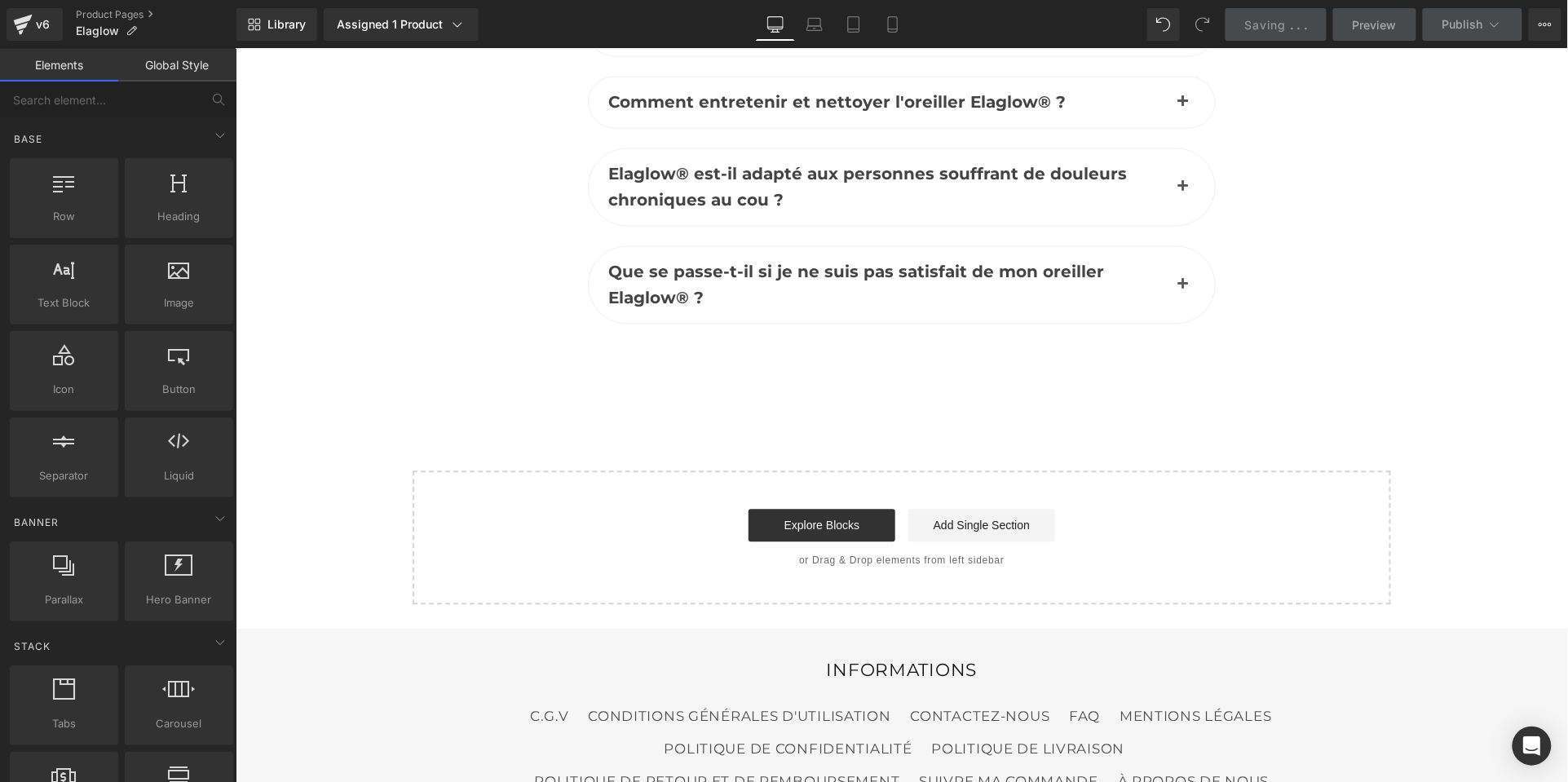
click at [866, 12] on link "Tablet" at bounding box center [853, 25] width 39 height 33
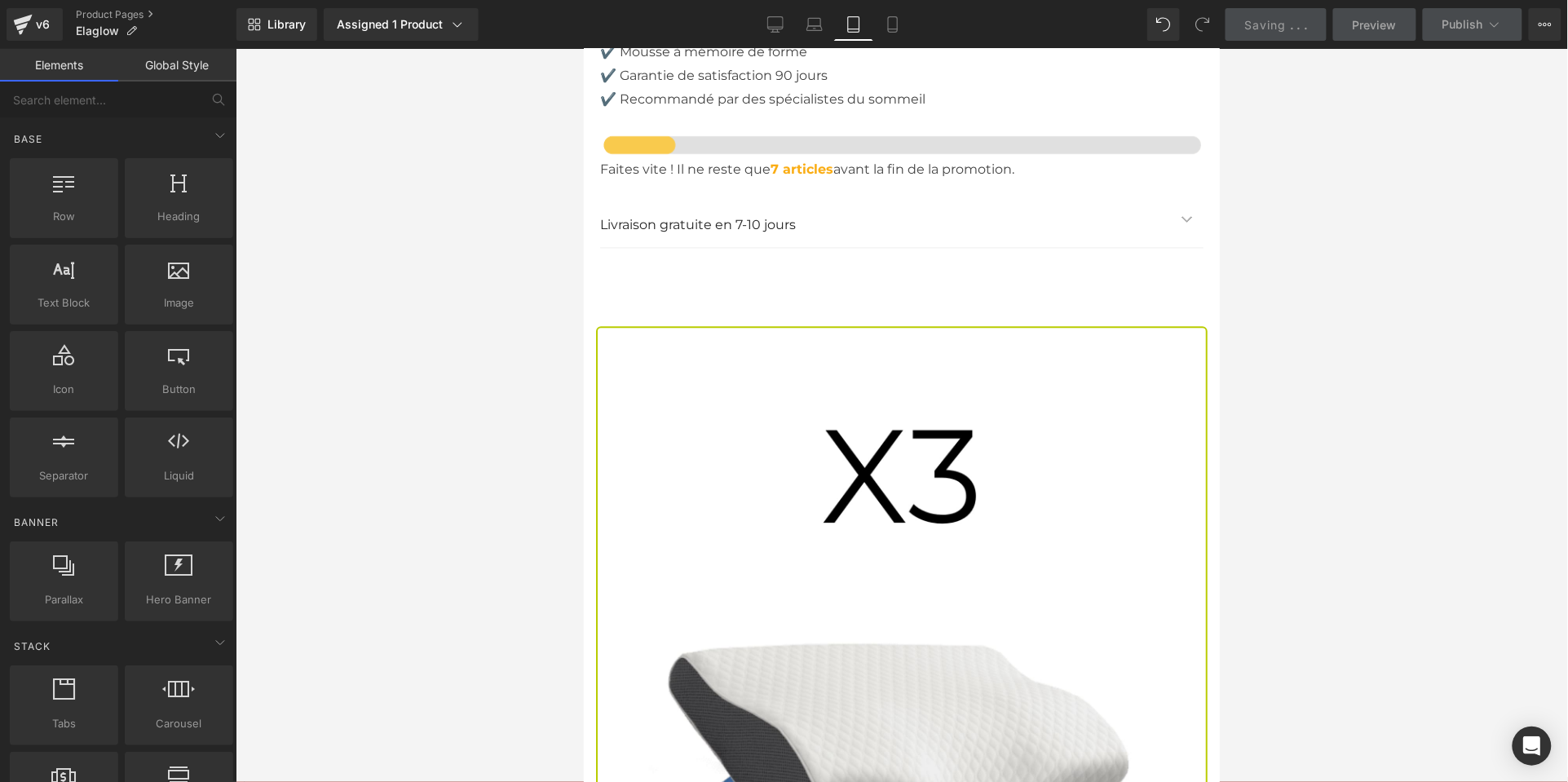
scroll to position [7620, 0]
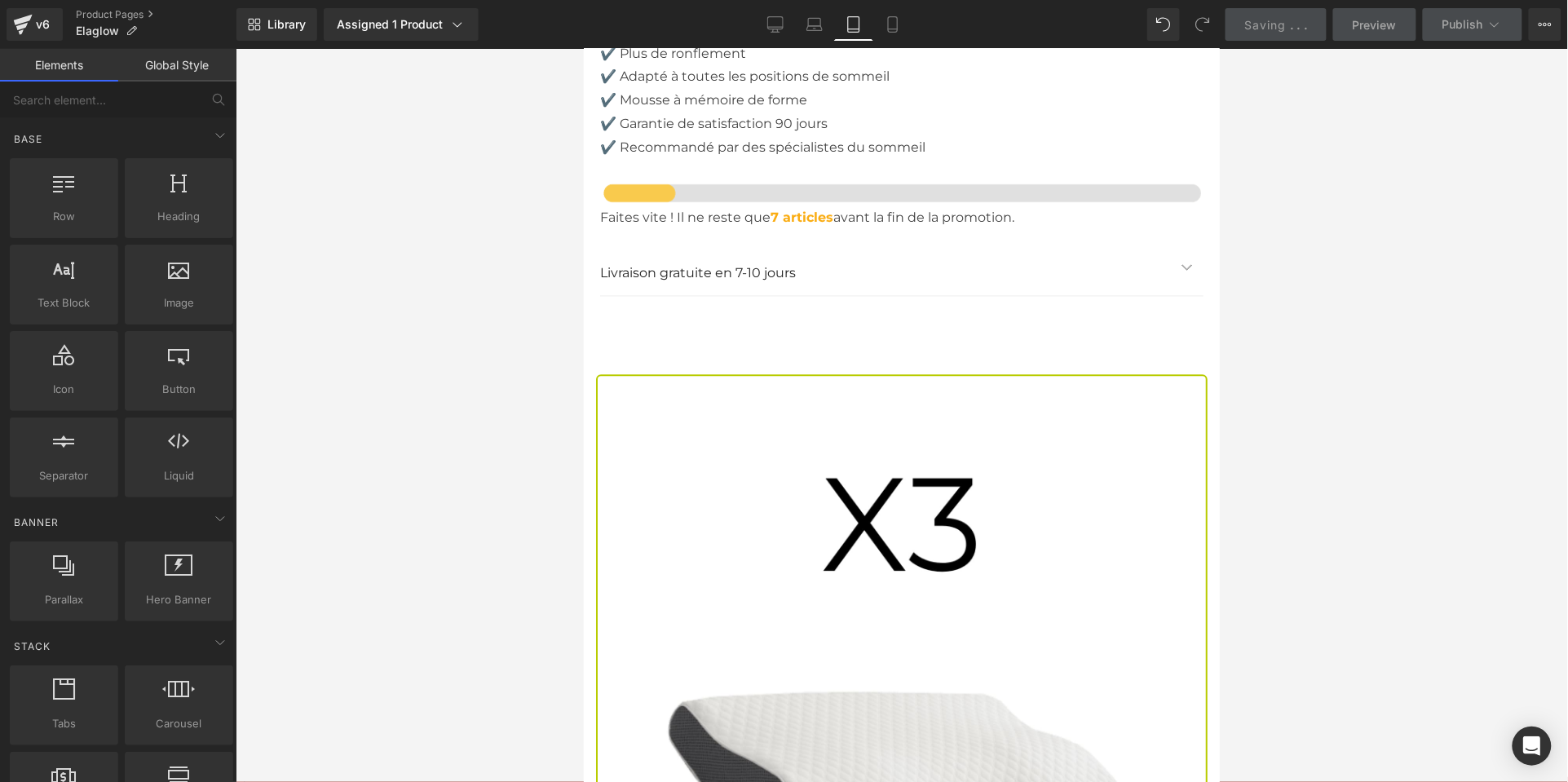
click at [910, 16] on link "Mobile" at bounding box center [892, 25] width 39 height 33
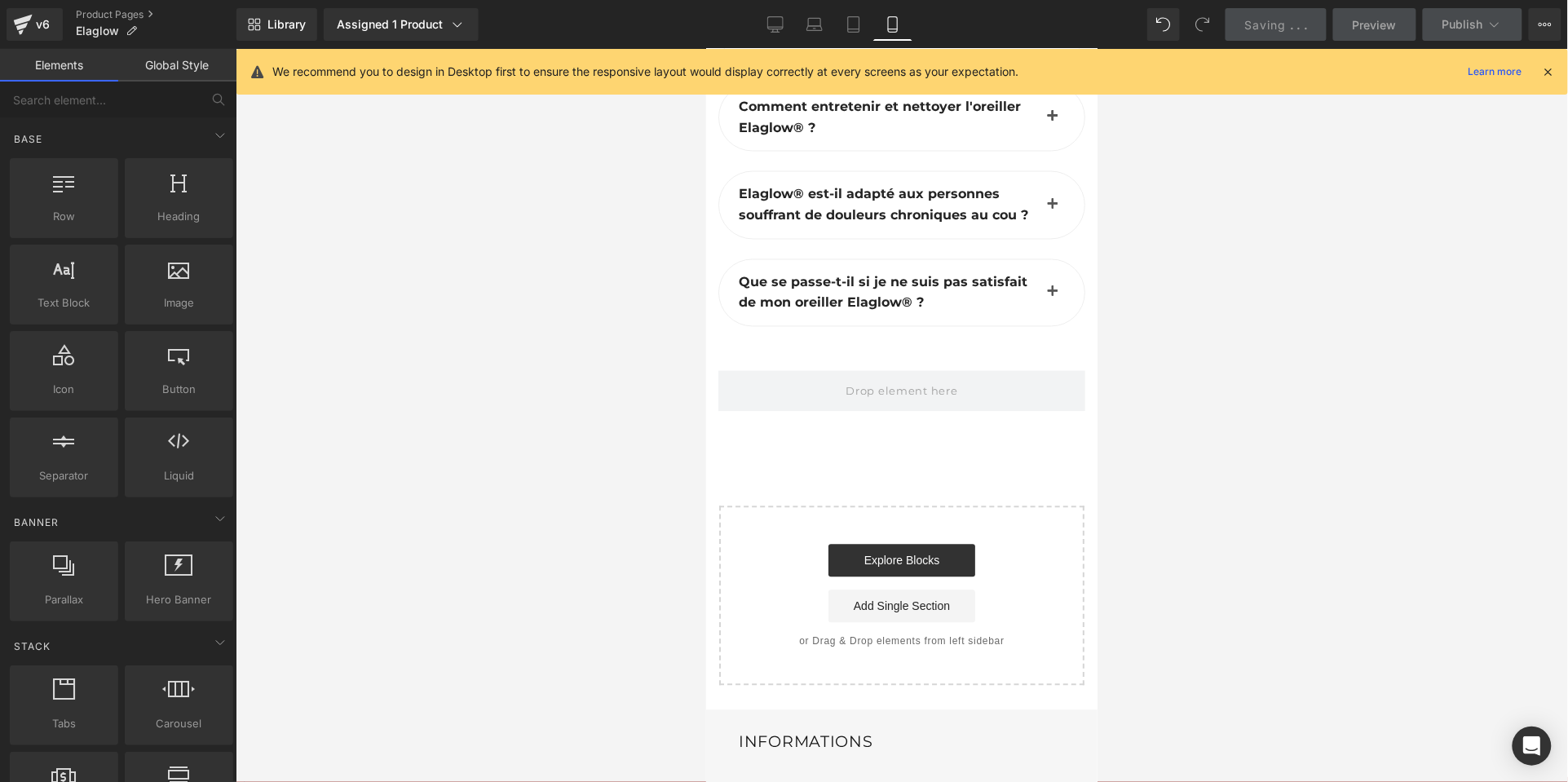
scroll to position [9801, 0]
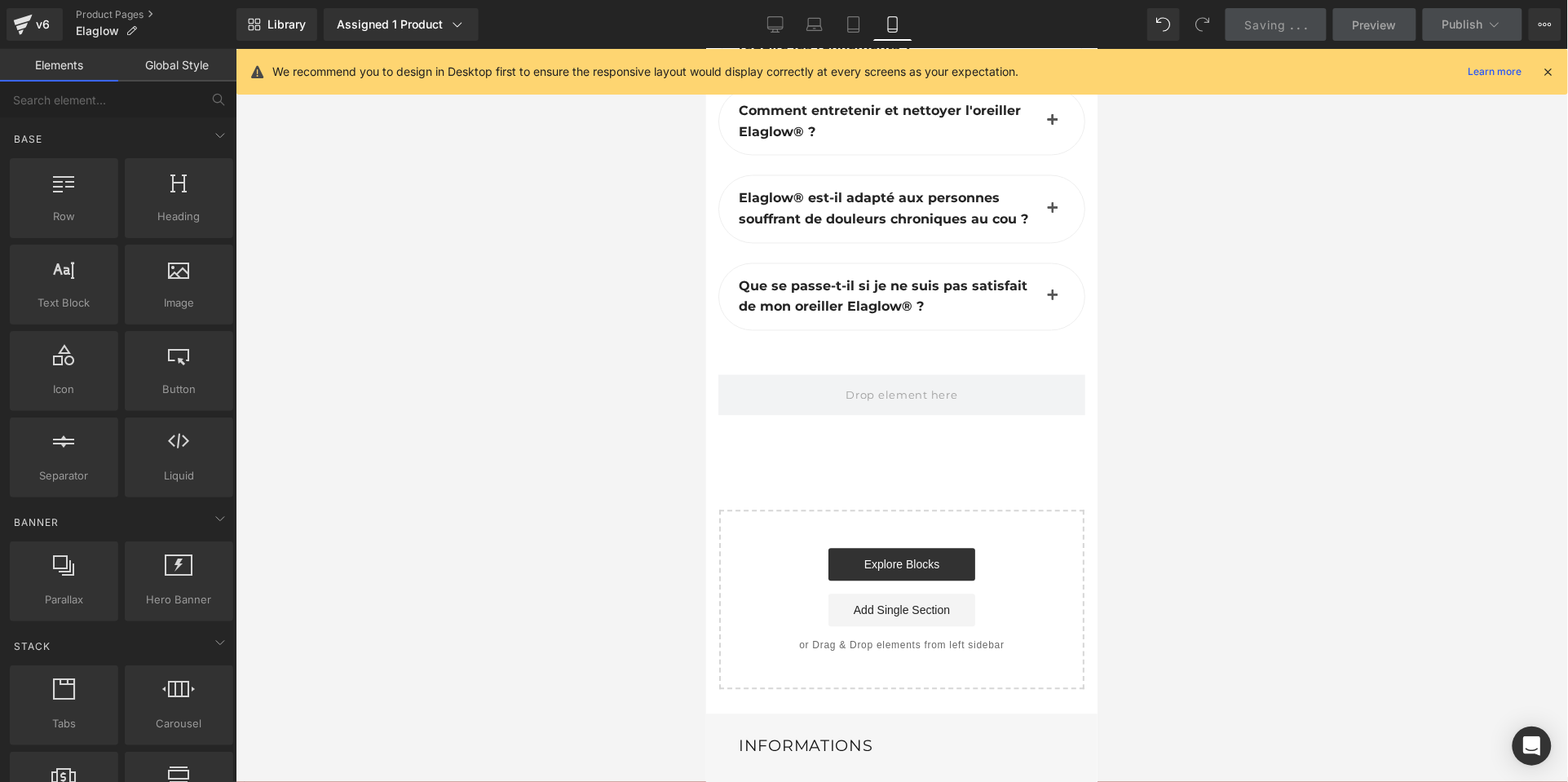
click at [999, 374] on span at bounding box center [901, 395] width 367 height 40
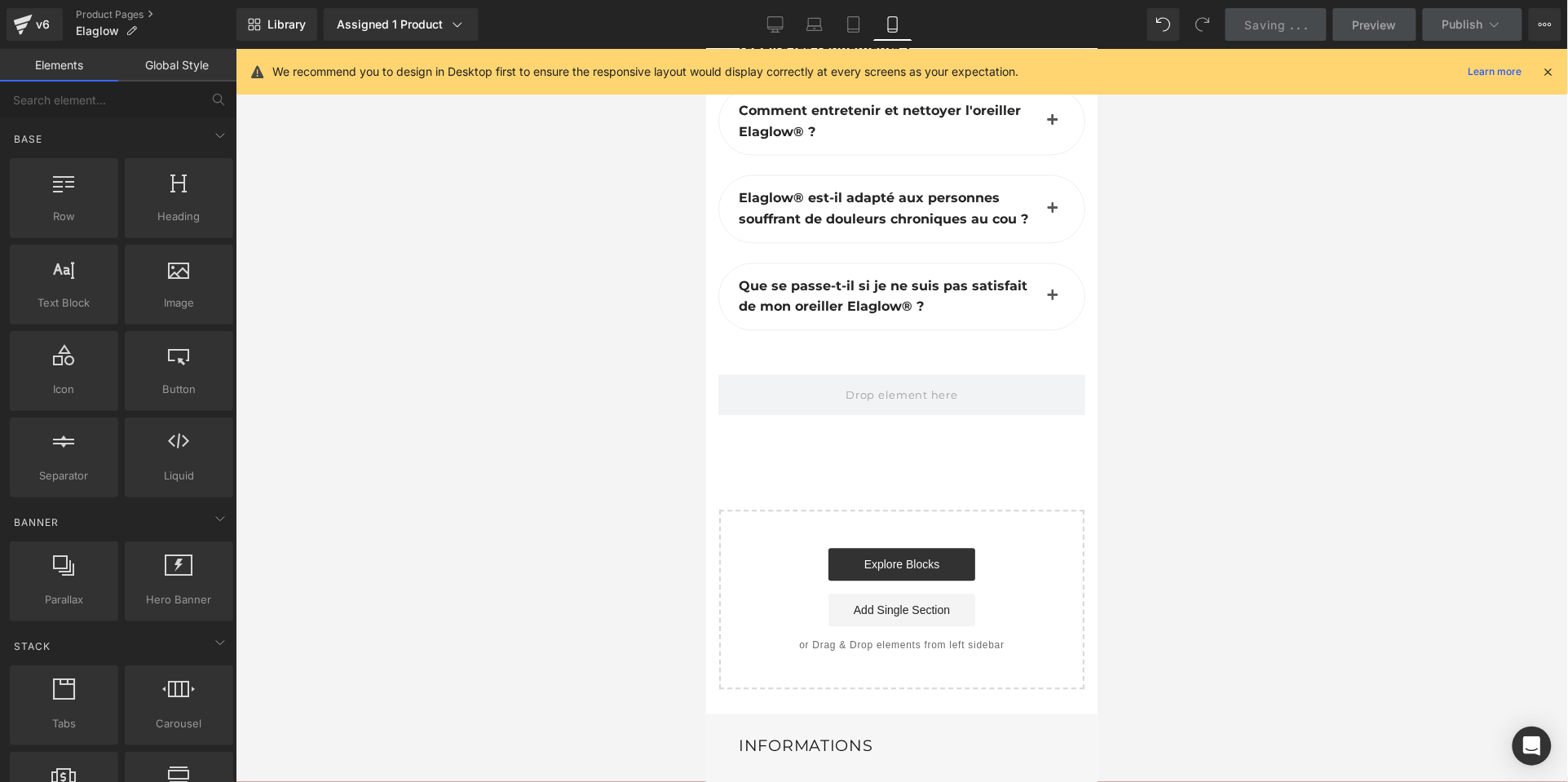
click at [858, 28] on icon at bounding box center [854, 25] width 17 height 17
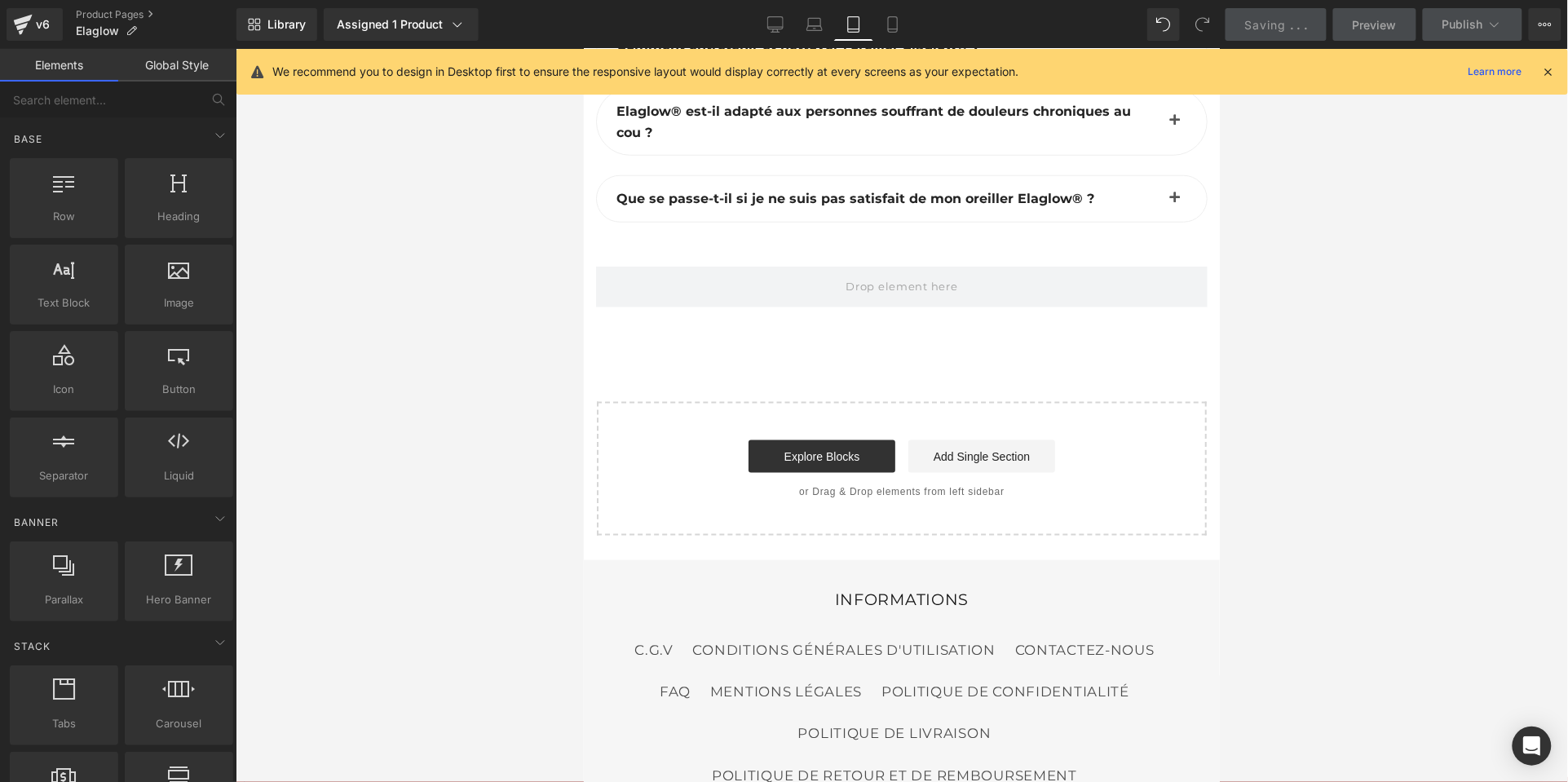
scroll to position [11385, 0]
click at [812, 29] on icon at bounding box center [814, 25] width 17 height 17
click at [778, 24] on icon at bounding box center [776, 25] width 17 height 17
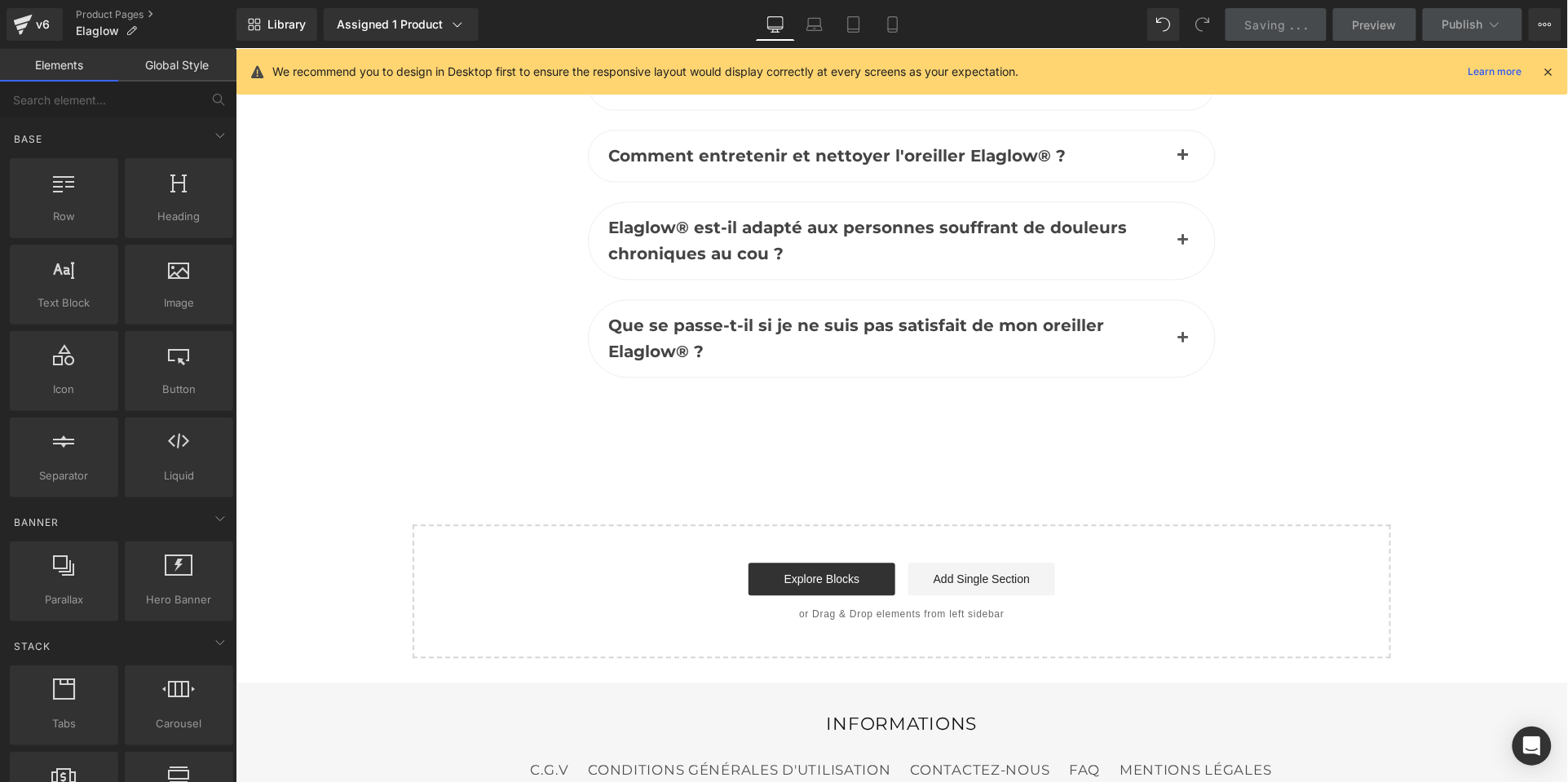
scroll to position [7706, 0]
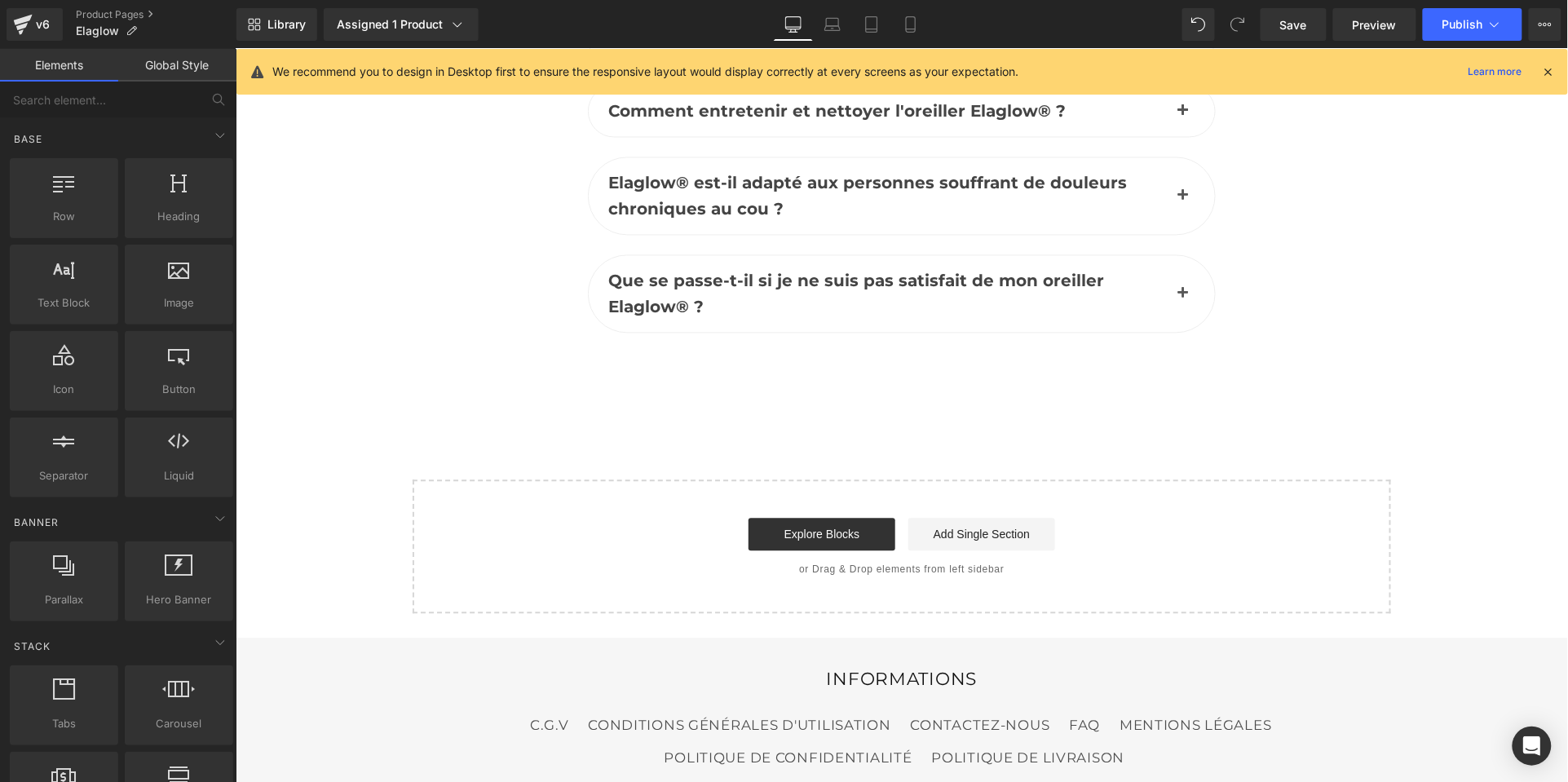
click at [1291, 26] on span "Save" at bounding box center [1293, 25] width 27 height 17
click at [1470, 37] on button "Publish" at bounding box center [1473, 25] width 99 height 33
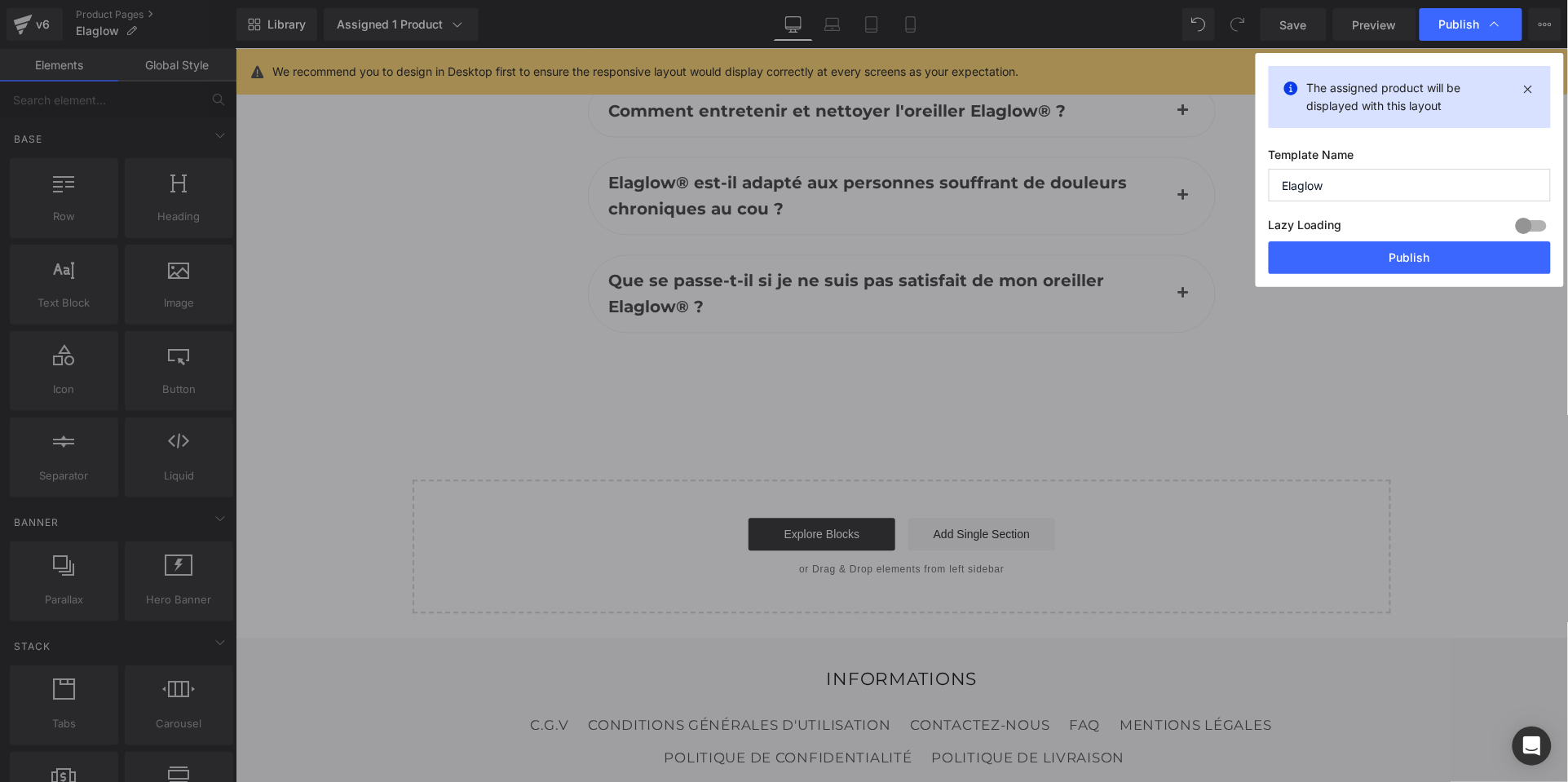
click at [1405, 256] on button "Publish" at bounding box center [1409, 258] width 282 height 33
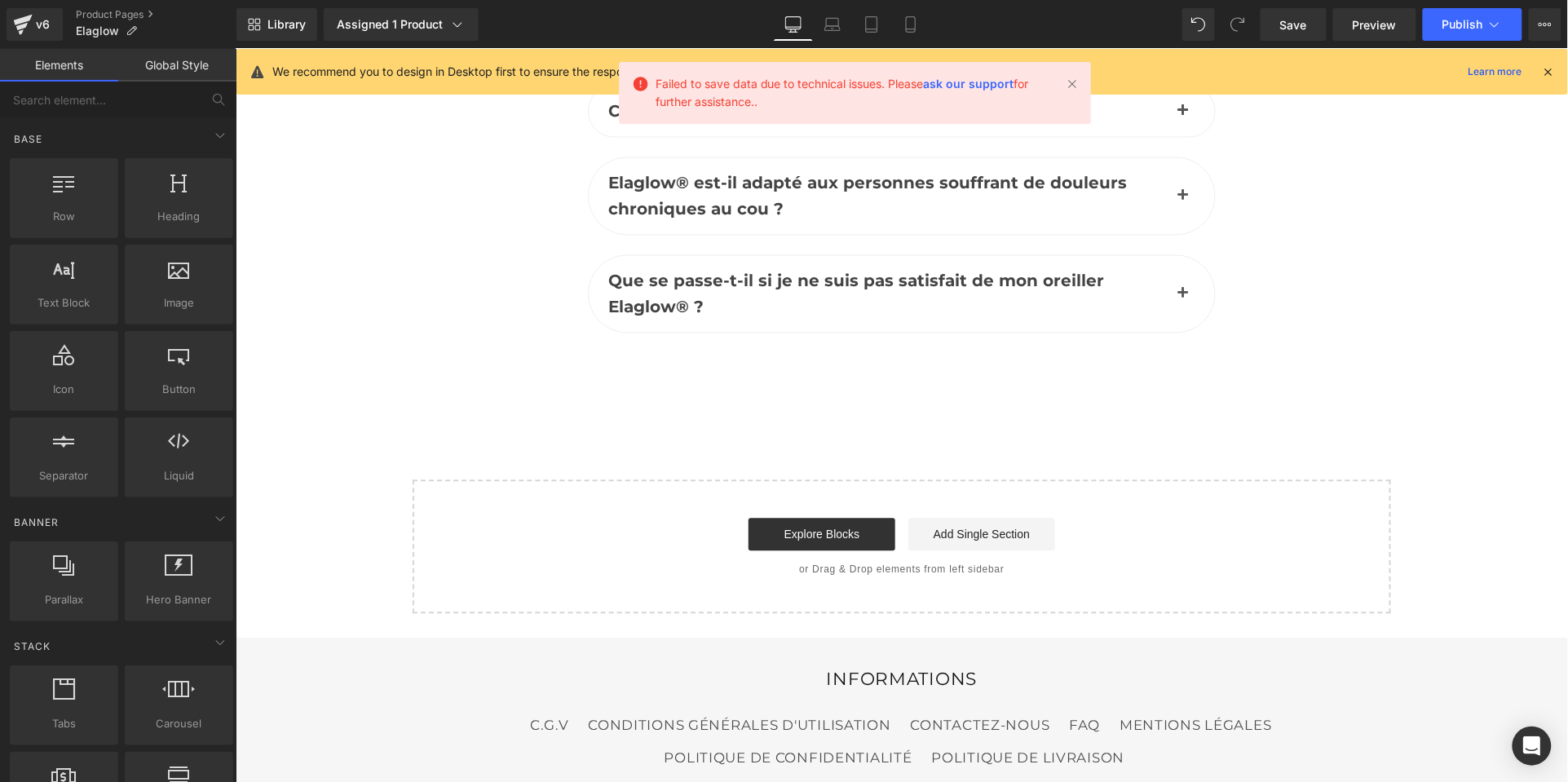
click at [1469, 22] on span "Publish" at bounding box center [1462, 25] width 40 height 13
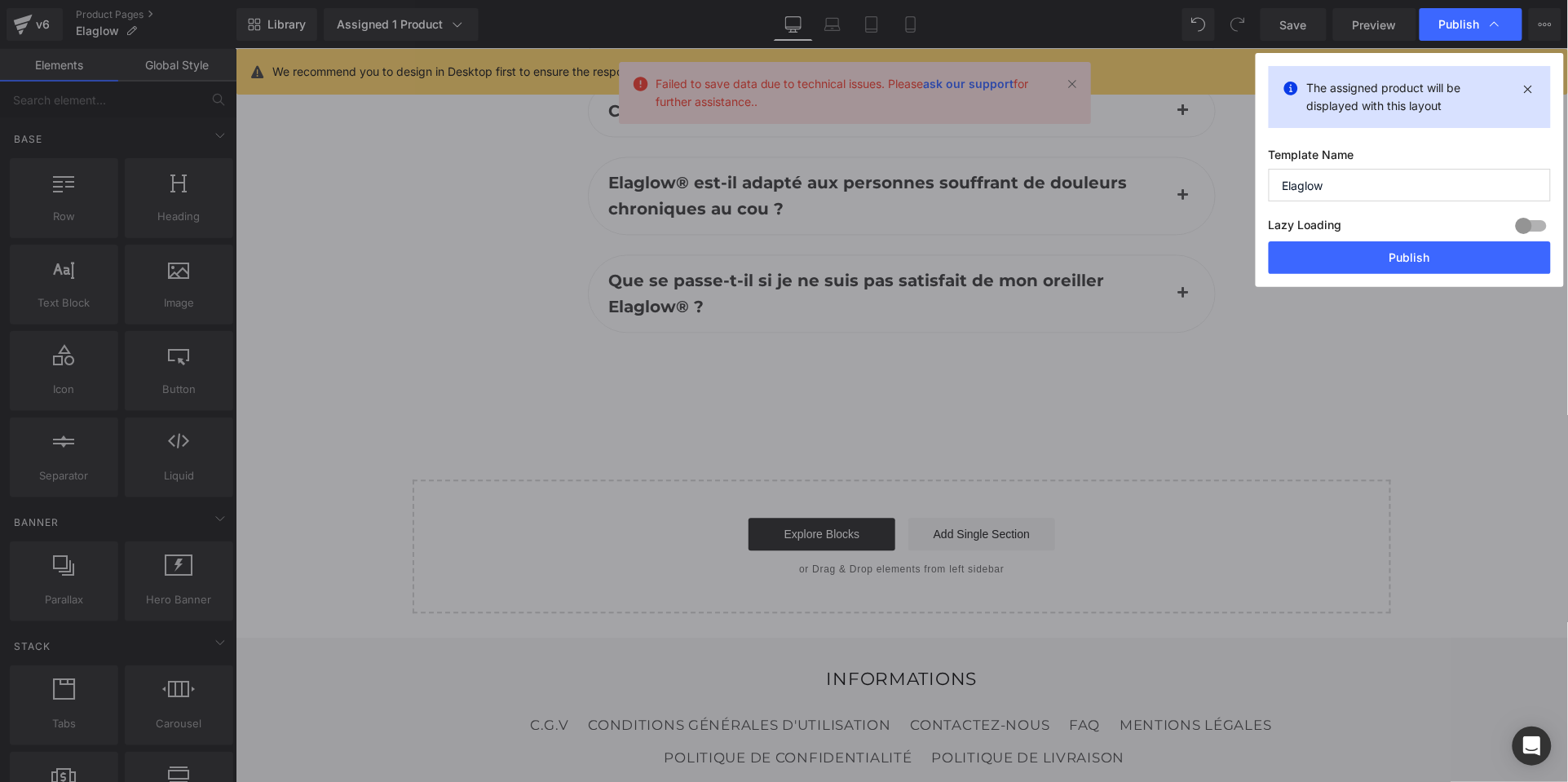
click at [1388, 259] on button "Publish" at bounding box center [1409, 258] width 282 height 33
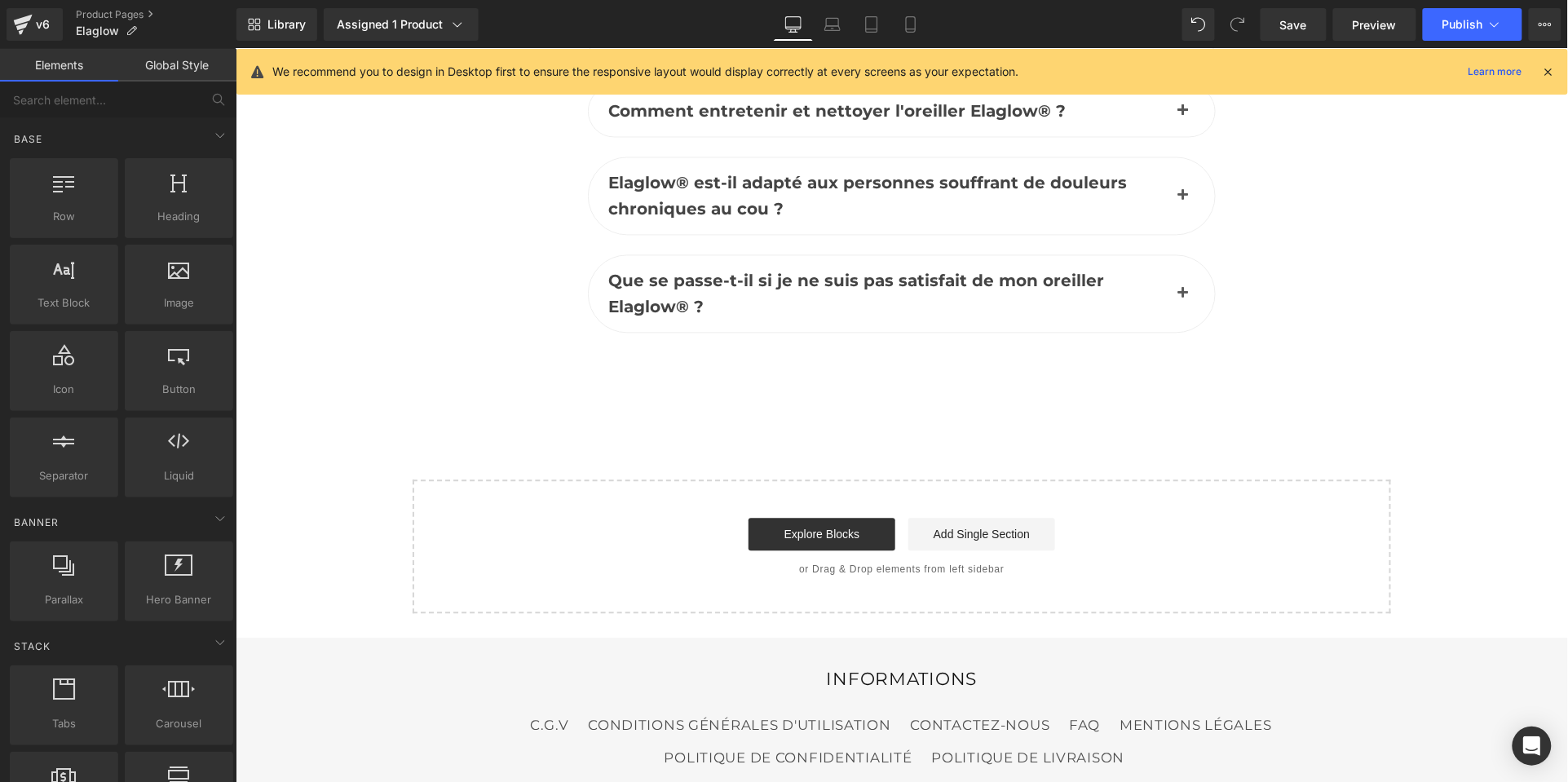
click at [1453, 40] on div "Library Assigned 1 Product Product Preview Oreiller orthopédique Elaglow® - Amé…" at bounding box center [902, 24] width 1331 height 49
click at [1460, 25] on span "Publish" at bounding box center [1462, 25] width 40 height 13
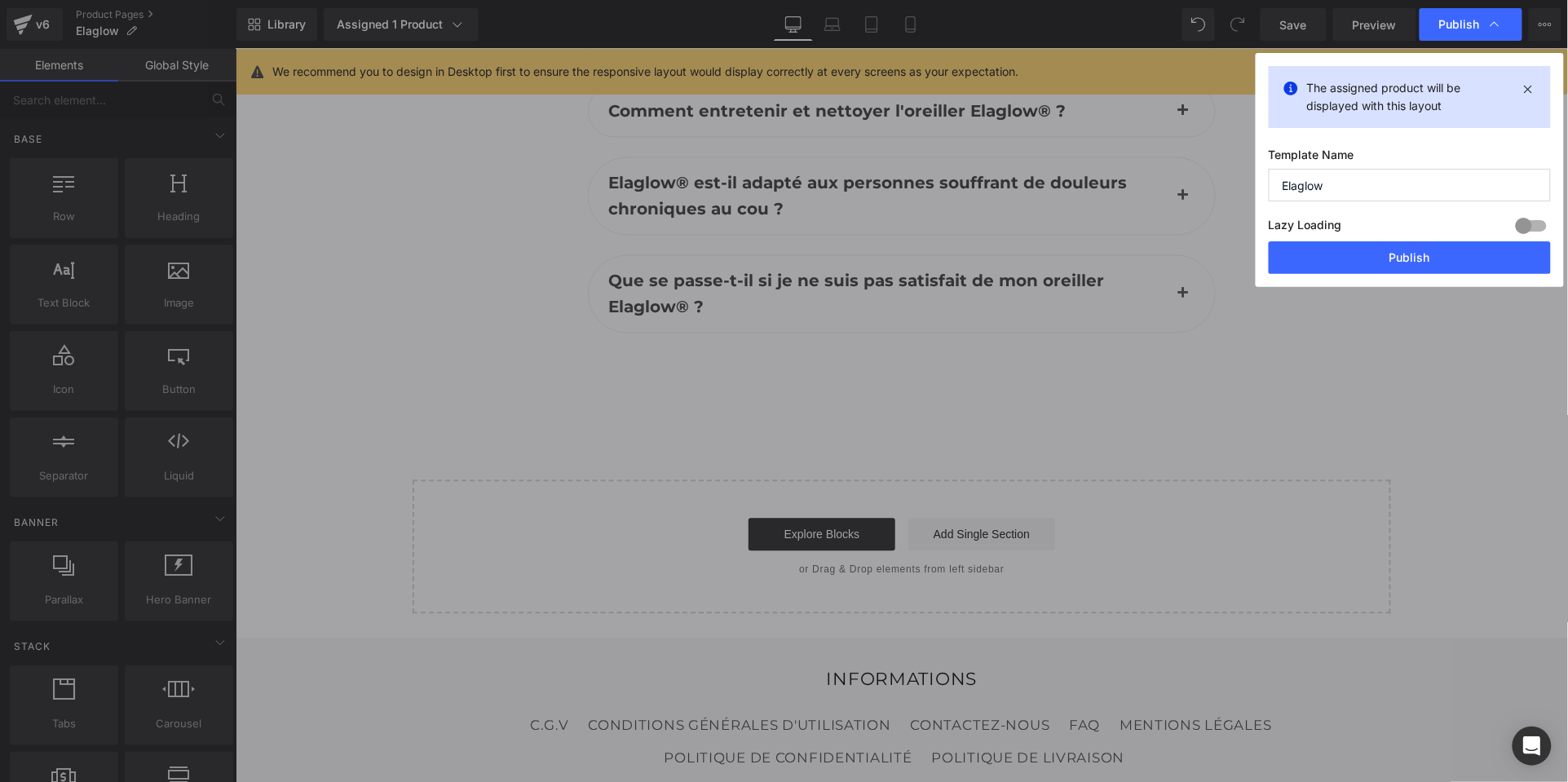
click at [1428, 252] on button "Publish" at bounding box center [1409, 258] width 282 height 33
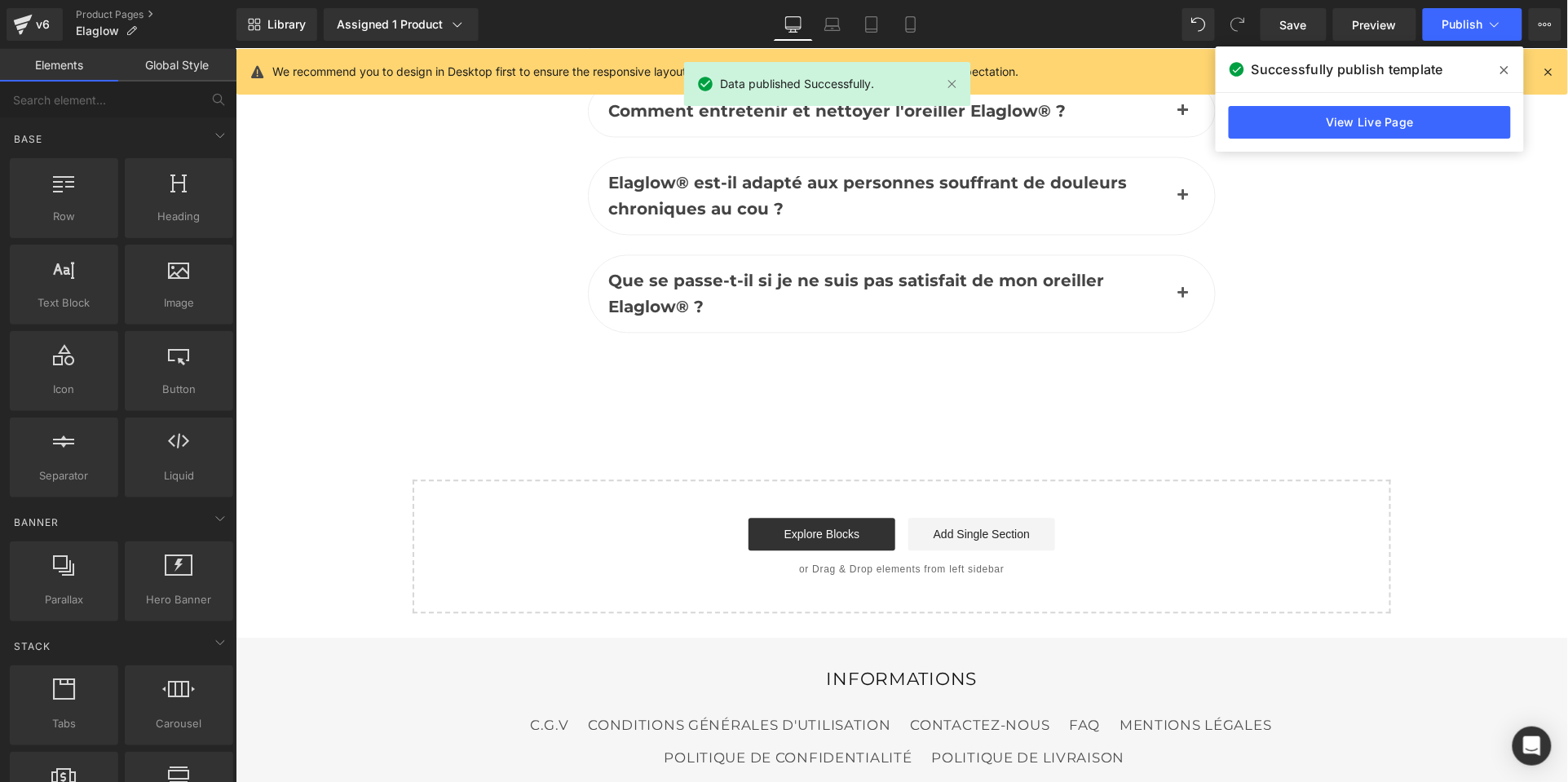
click at [1380, 121] on link "View Live Page" at bounding box center [1369, 122] width 282 height 33
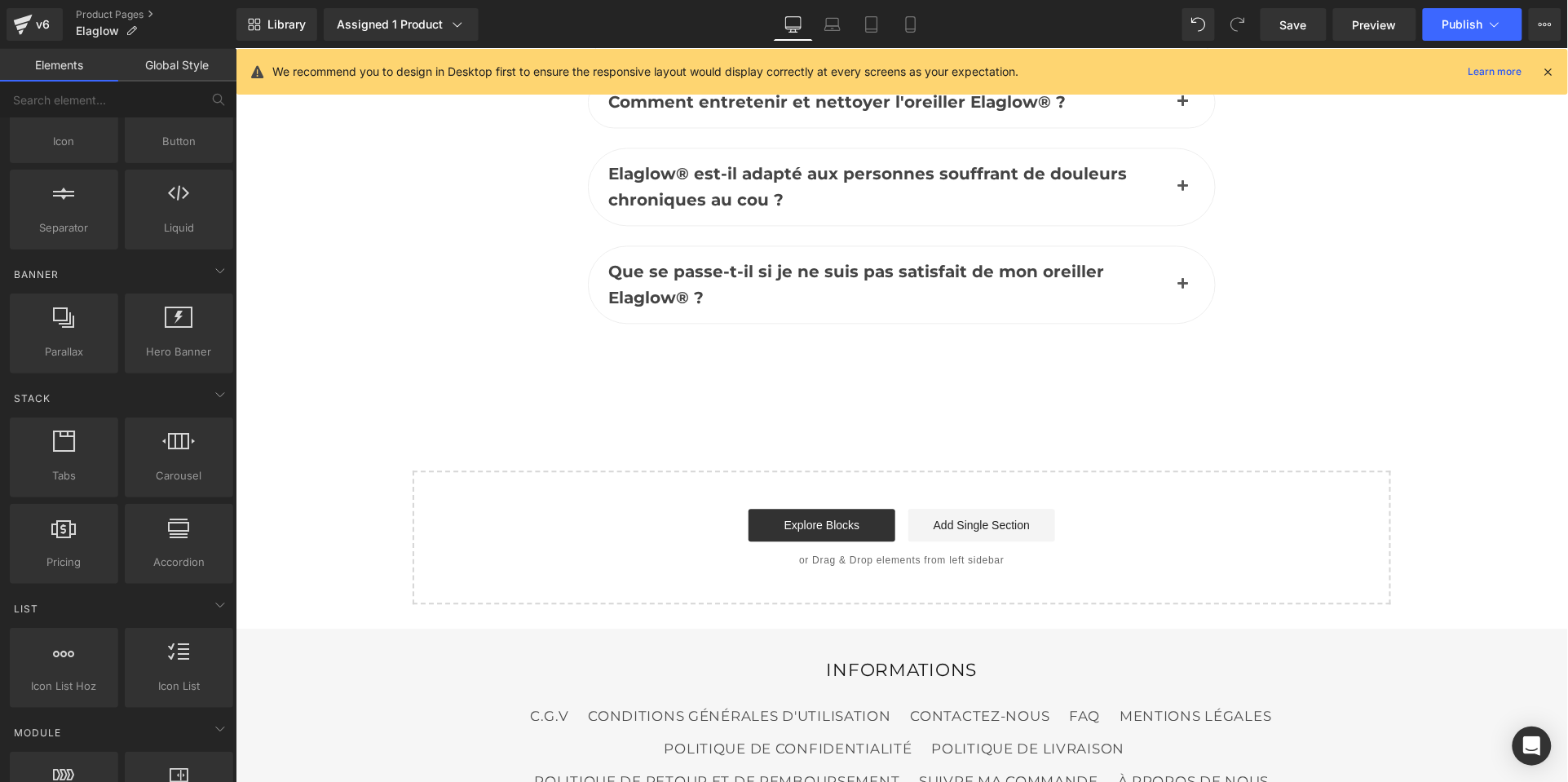
scroll to position [244, 0]
click at [176, 331] on div at bounding box center [178, 329] width 98 height 37
click at [163, 348] on span "Hero Banner" at bounding box center [178, 355] width 98 height 17
click at [166, 336] on div at bounding box center [178, 329] width 98 height 37
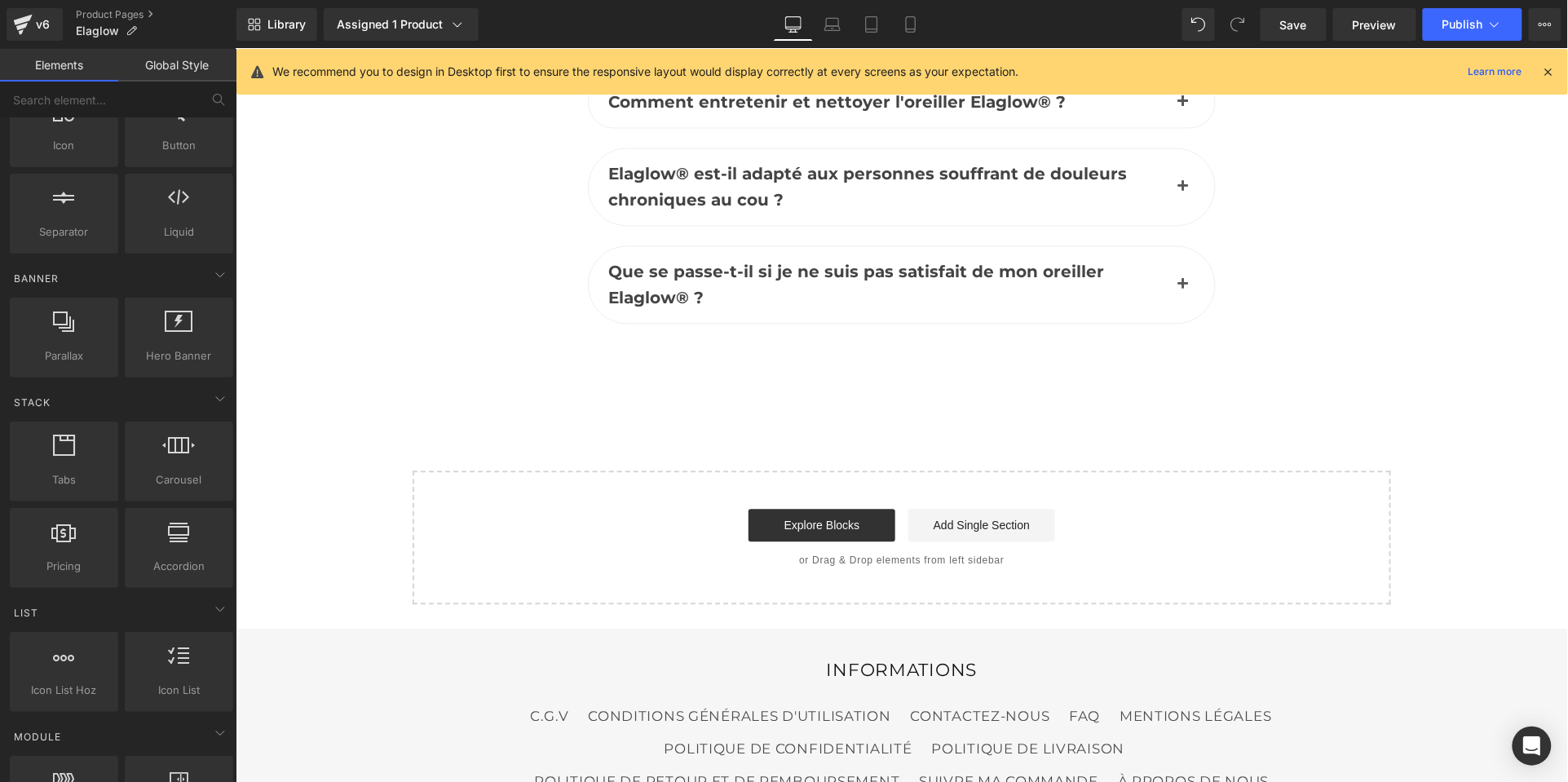
click at [820, 508] on link "Explore Blocks" at bounding box center [821, 524] width 147 height 33
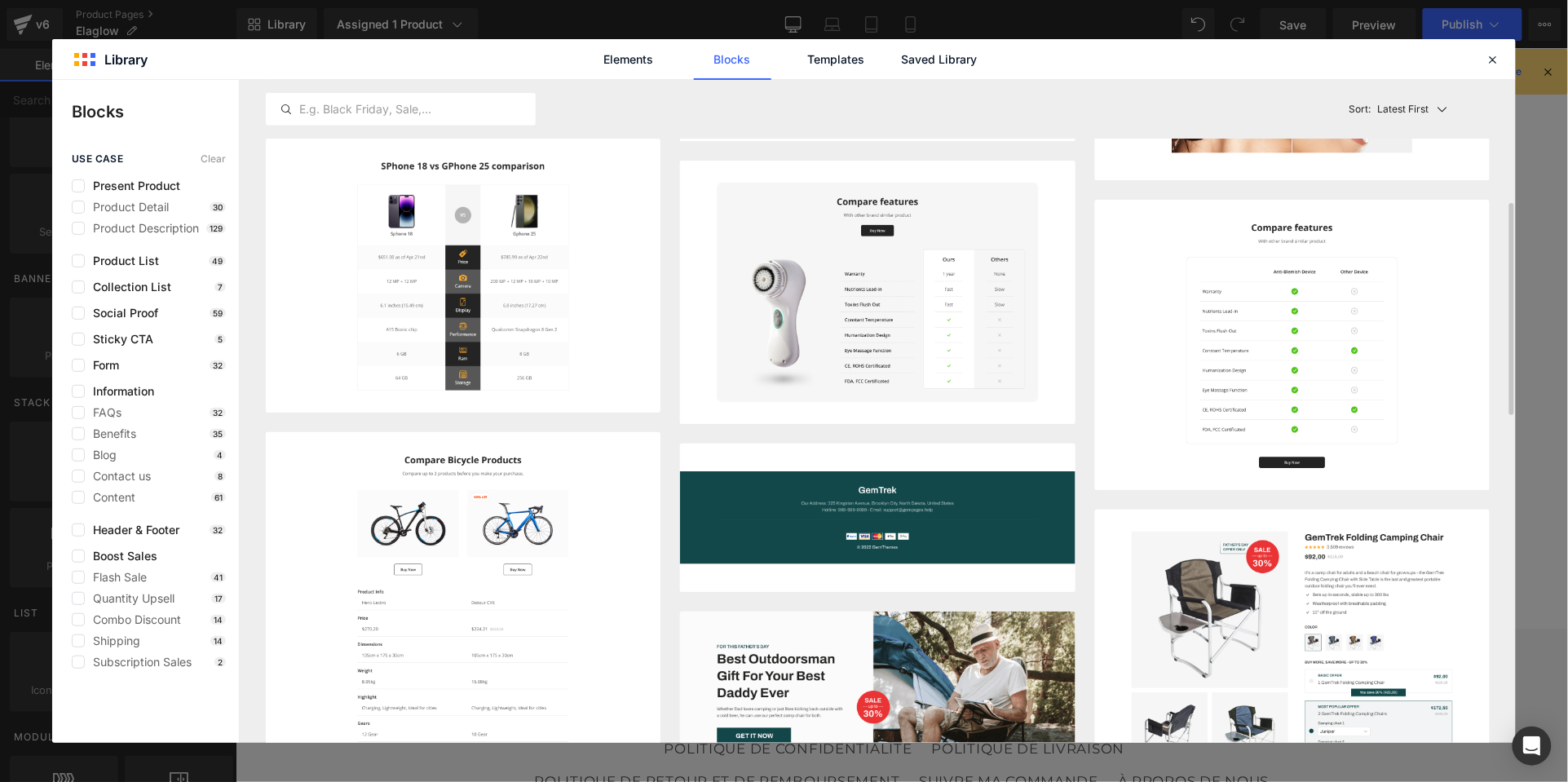
scroll to position [405, 0]
